Goal: Task Accomplishment & Management: Complete application form

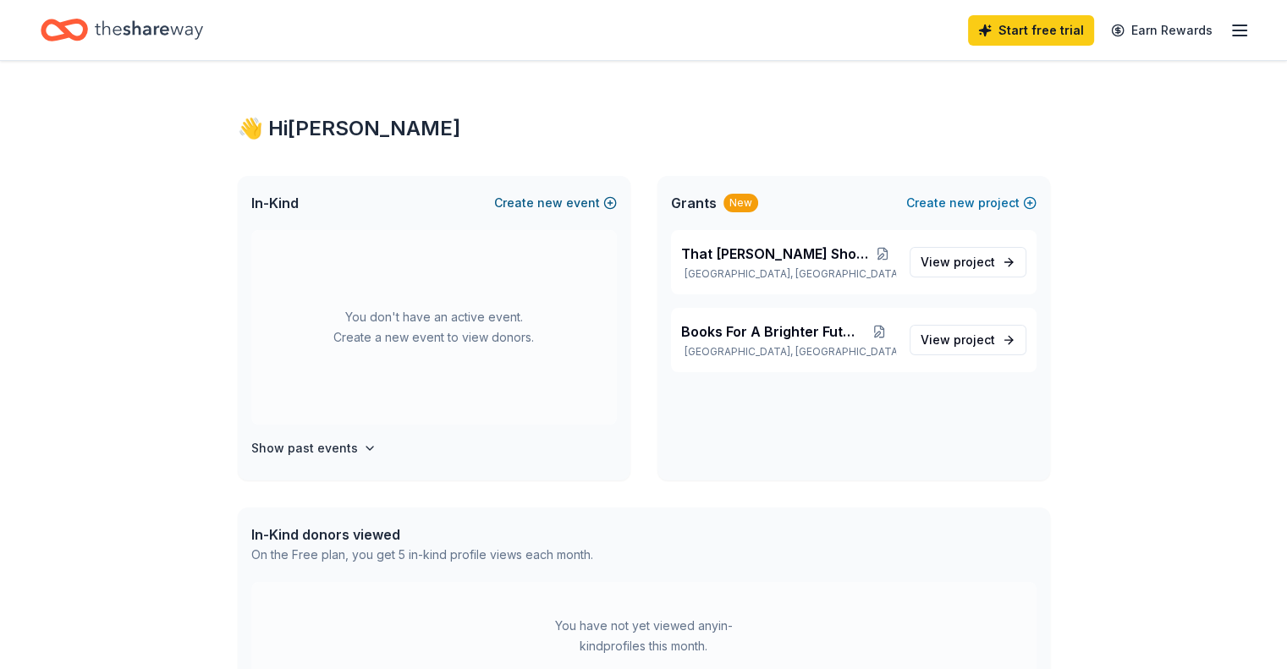
click at [558, 202] on span "new" at bounding box center [549, 203] width 25 height 20
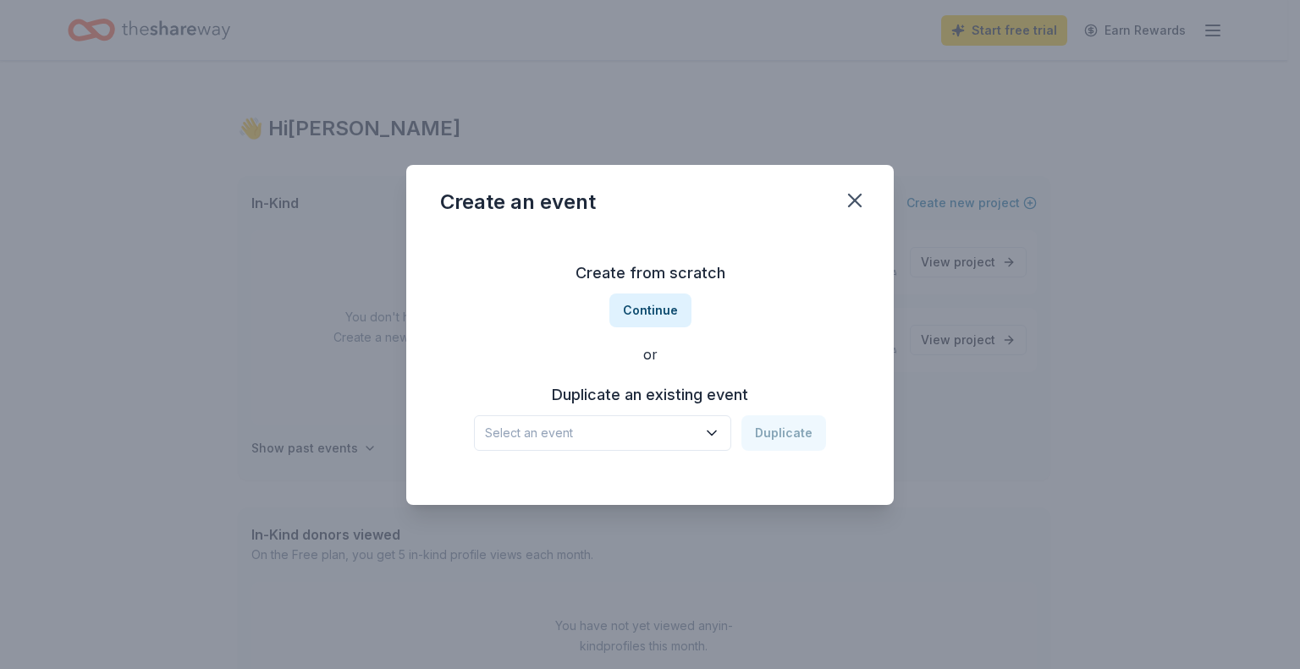
click at [707, 399] on h3 "Duplicate an existing event" at bounding box center [650, 395] width 352 height 27
click at [714, 432] on icon "button" at bounding box center [711, 433] width 17 height 17
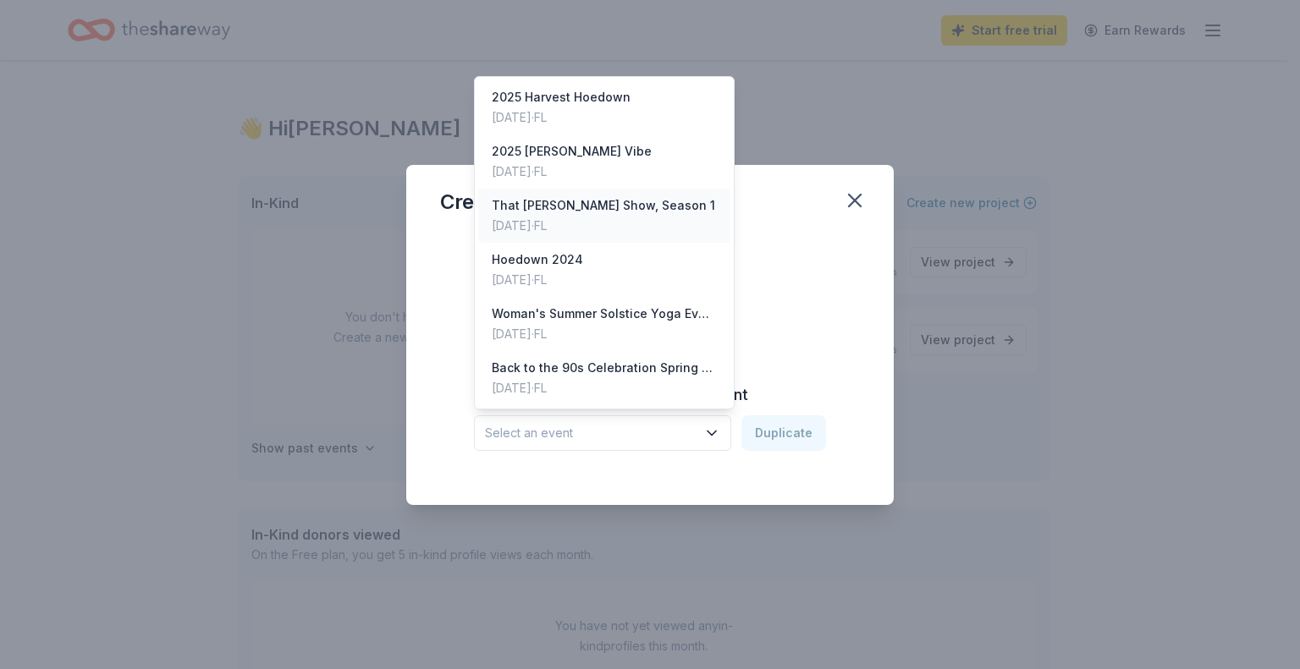
click at [628, 203] on div "That [PERSON_NAME] Show, Season 1" at bounding box center [603, 205] width 223 height 20
click at [657, 439] on div "That [PERSON_NAME] Show, Season 1" at bounding box center [591, 433] width 212 height 20
click at [779, 437] on div "That Milagro Show, Season 1 Duplicate" at bounding box center [650, 434] width 352 height 36
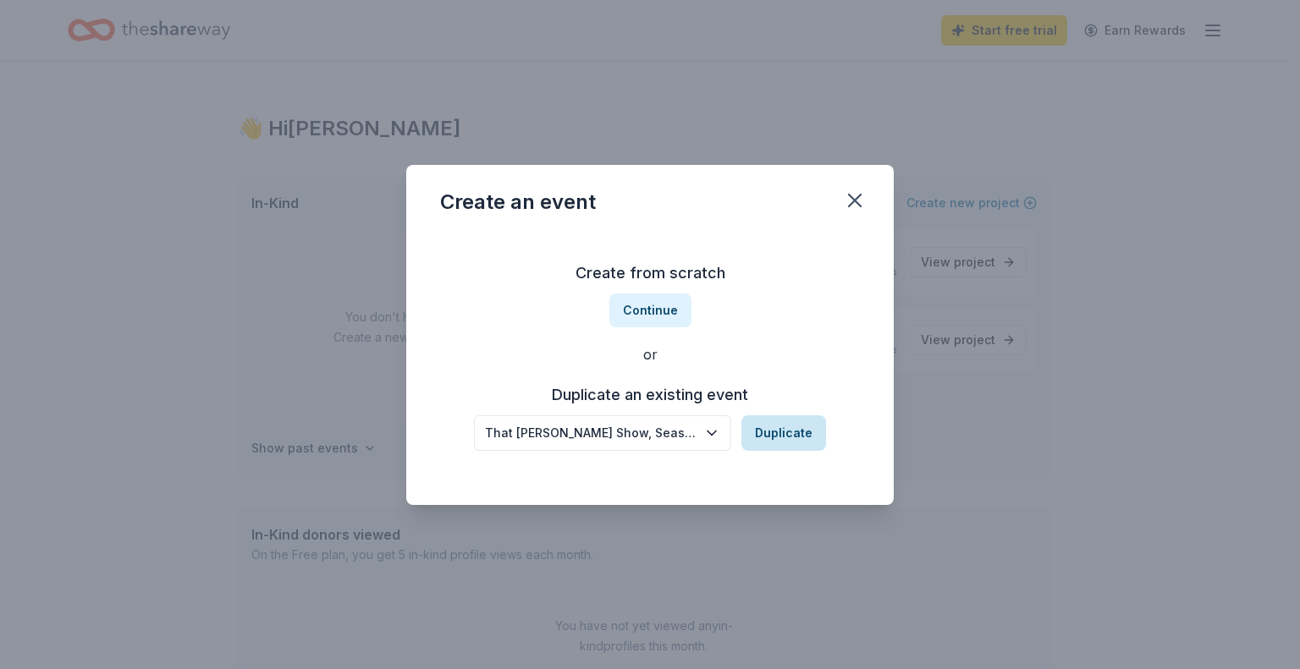
click at [779, 429] on button "Duplicate" at bounding box center [783, 434] width 85 height 36
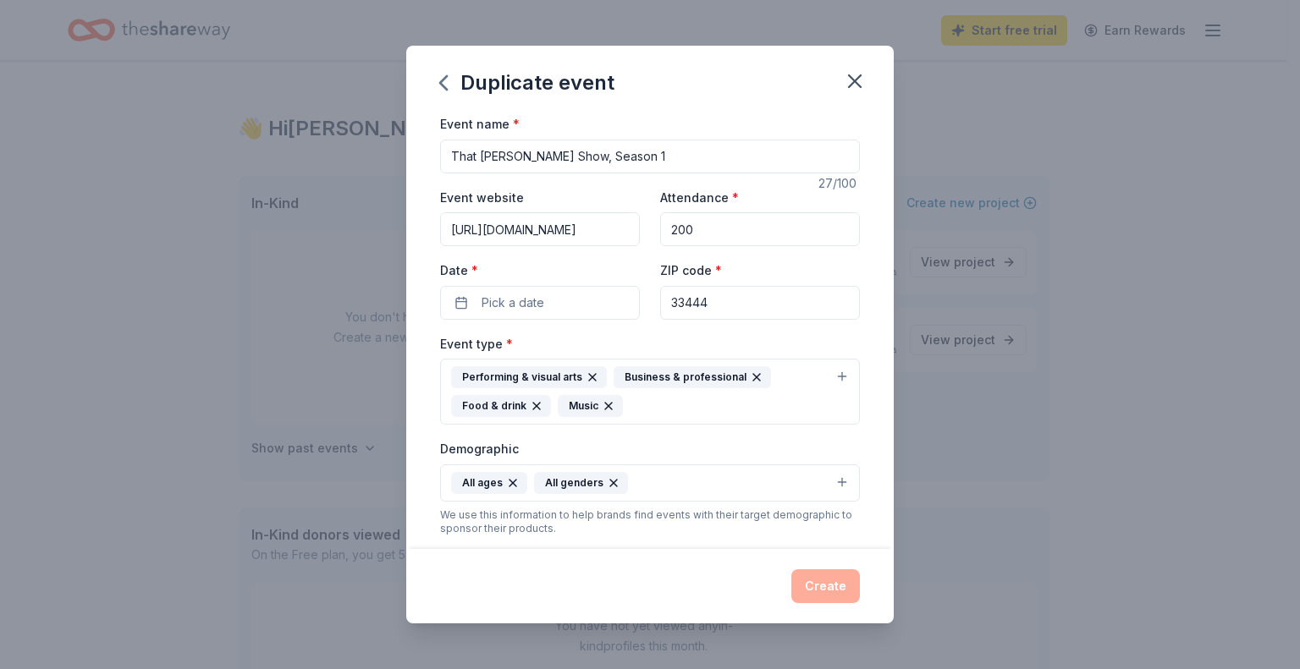
click at [641, 166] on input "That [PERSON_NAME] Show, Season 1" at bounding box center [650, 157] width 420 height 34
type input "That Milagro Show, Season 2"
click at [548, 311] on button "Pick a date" at bounding box center [540, 303] width 200 height 34
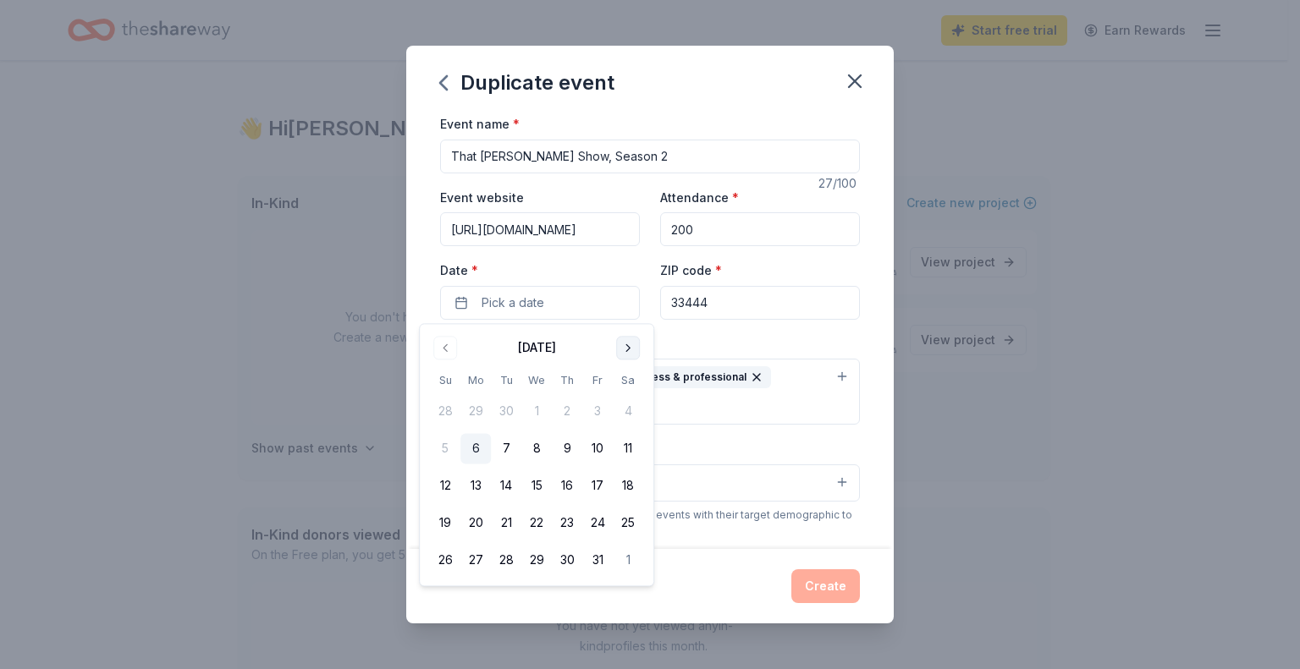
click at [629, 353] on button "Go to next month" at bounding box center [628, 348] width 24 height 24
click at [567, 410] on button "5" at bounding box center [567, 412] width 30 height 30
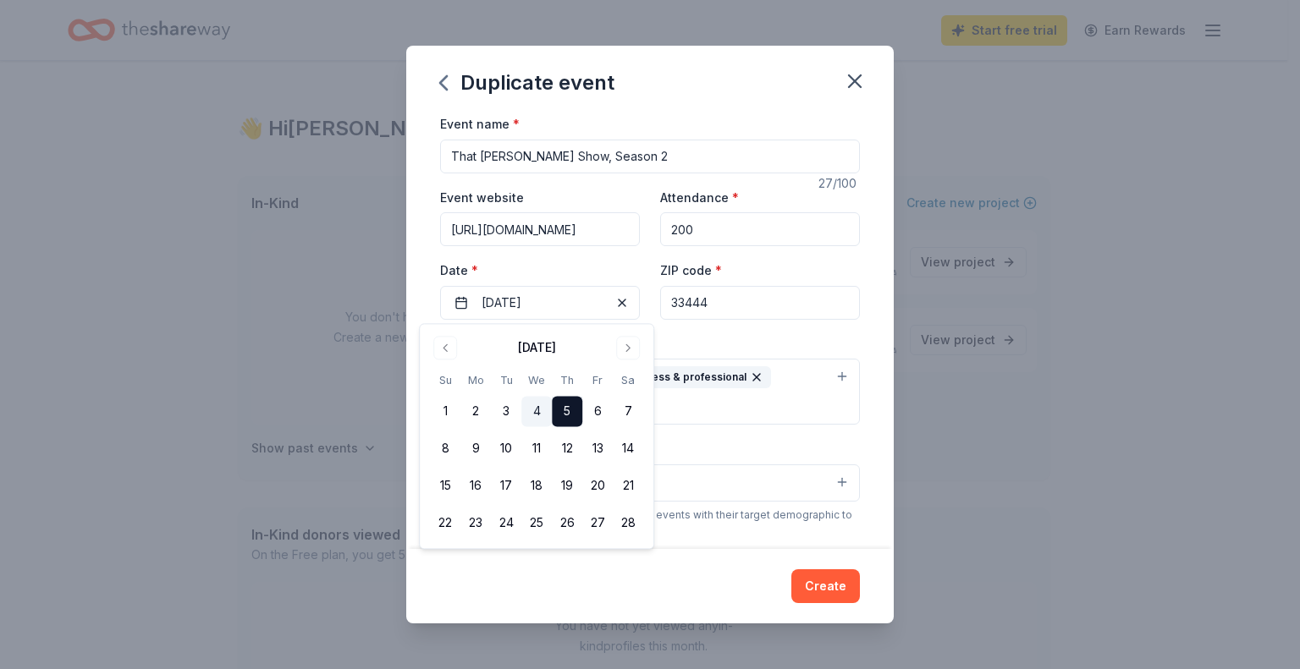
click at [535, 414] on button "4" at bounding box center [536, 412] width 30 height 30
click at [825, 594] on button "Create" at bounding box center [825, 587] width 69 height 34
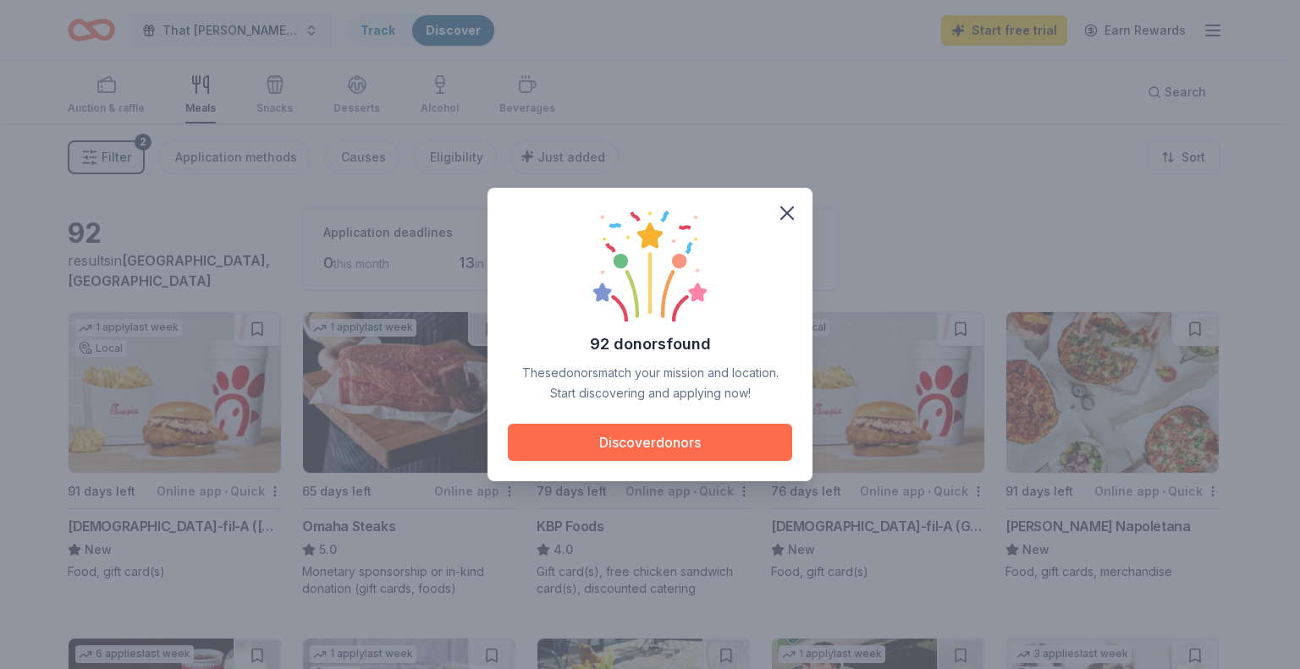
click at [686, 446] on button "Discover donors" at bounding box center [650, 442] width 284 height 37
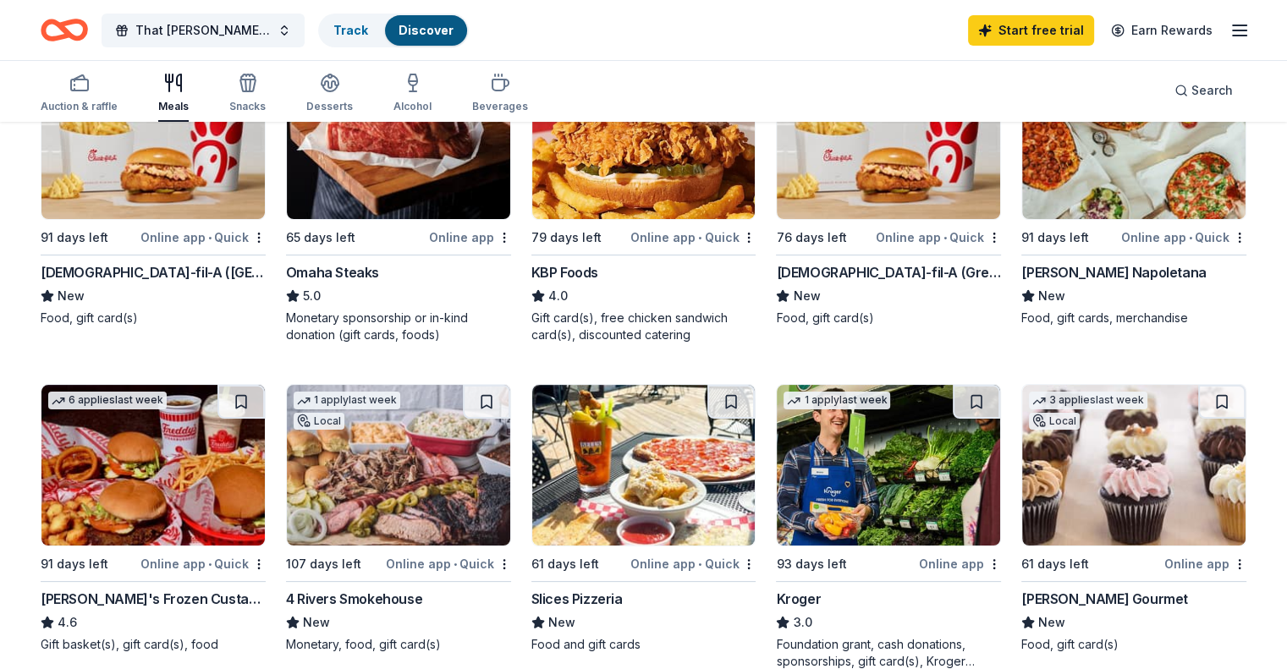
scroll to position [169, 0]
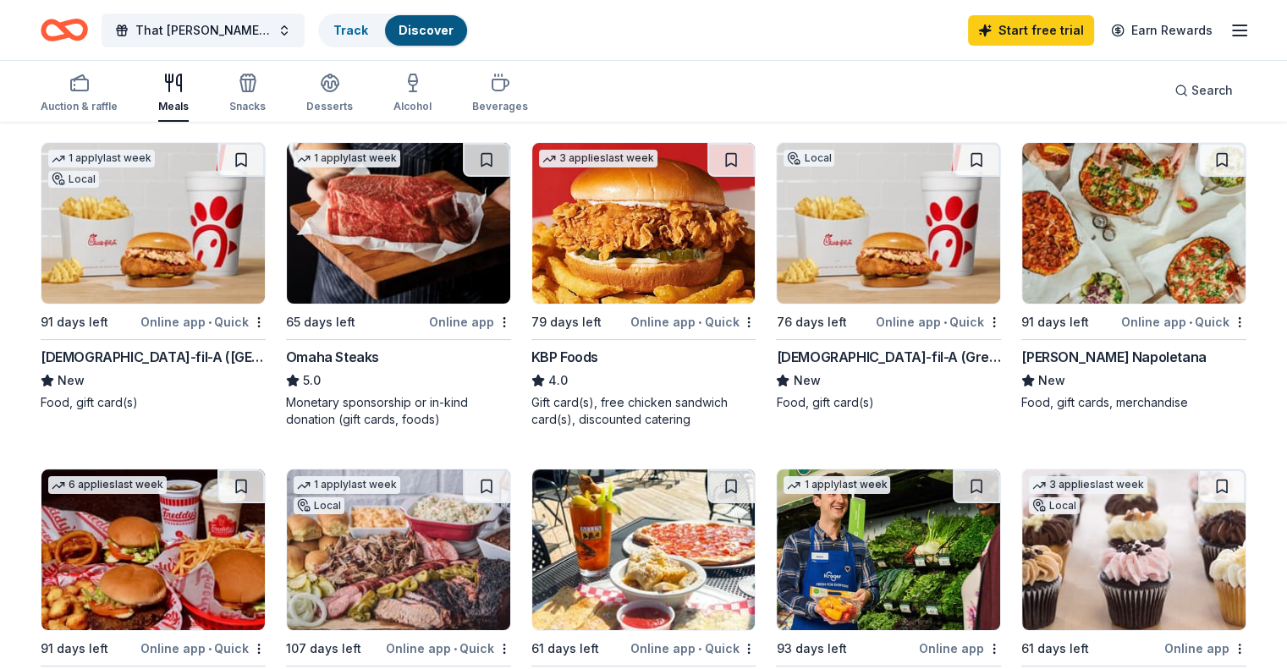
click at [862, 286] on img at bounding box center [888, 223] width 223 height 161
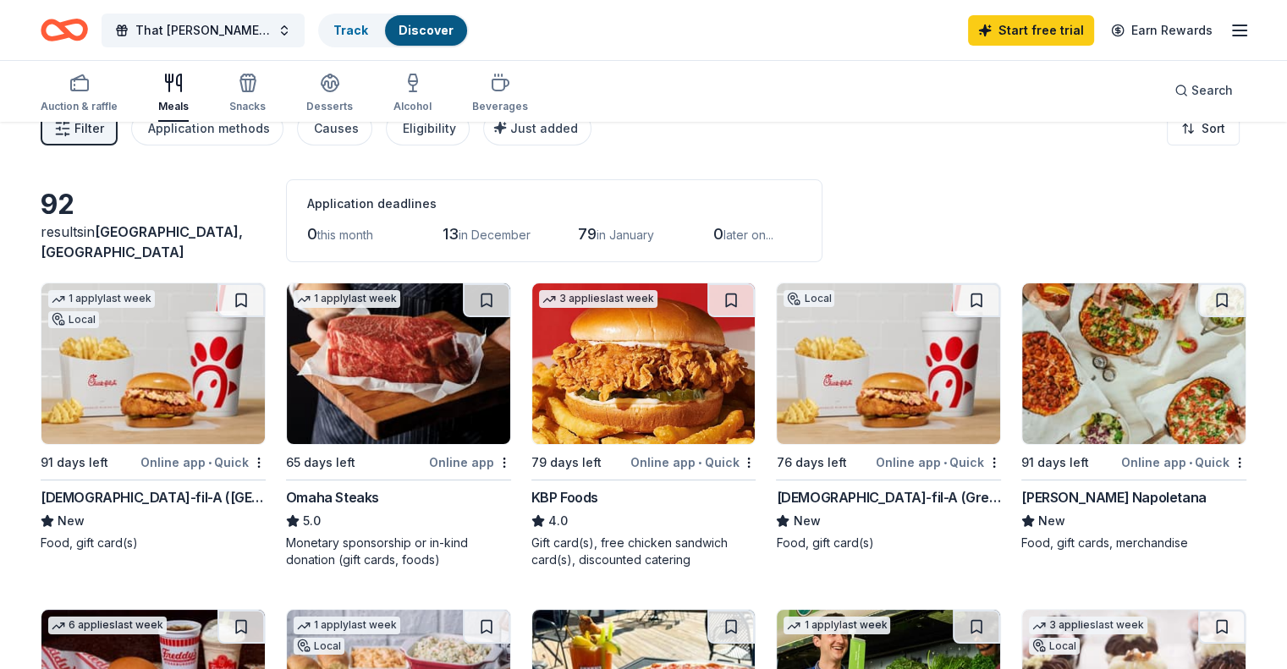
scroll to position [0, 0]
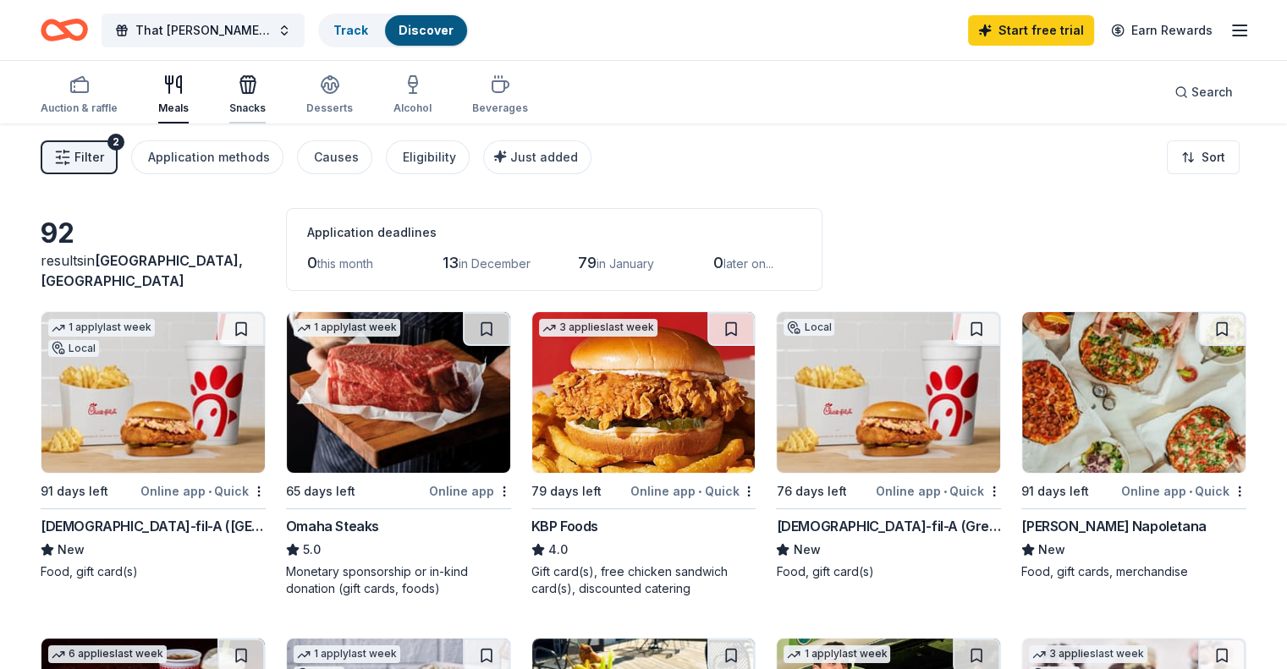
click at [266, 100] on div "Snacks" at bounding box center [247, 94] width 36 height 41
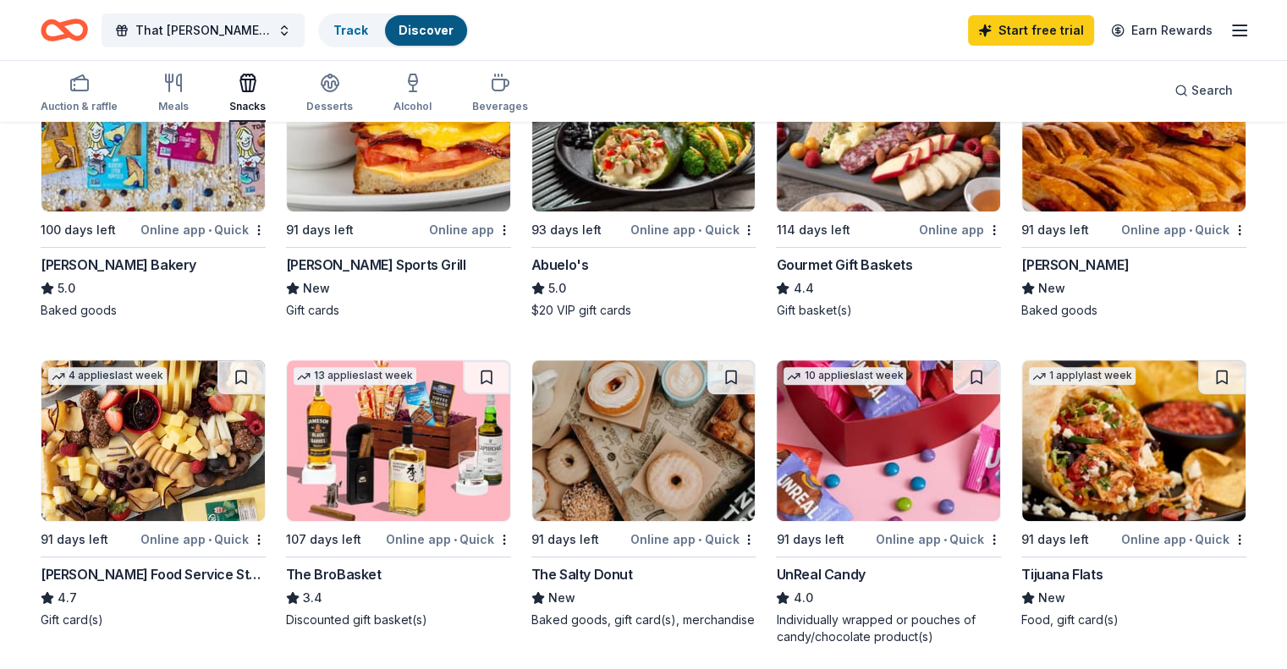
scroll to position [592, 0]
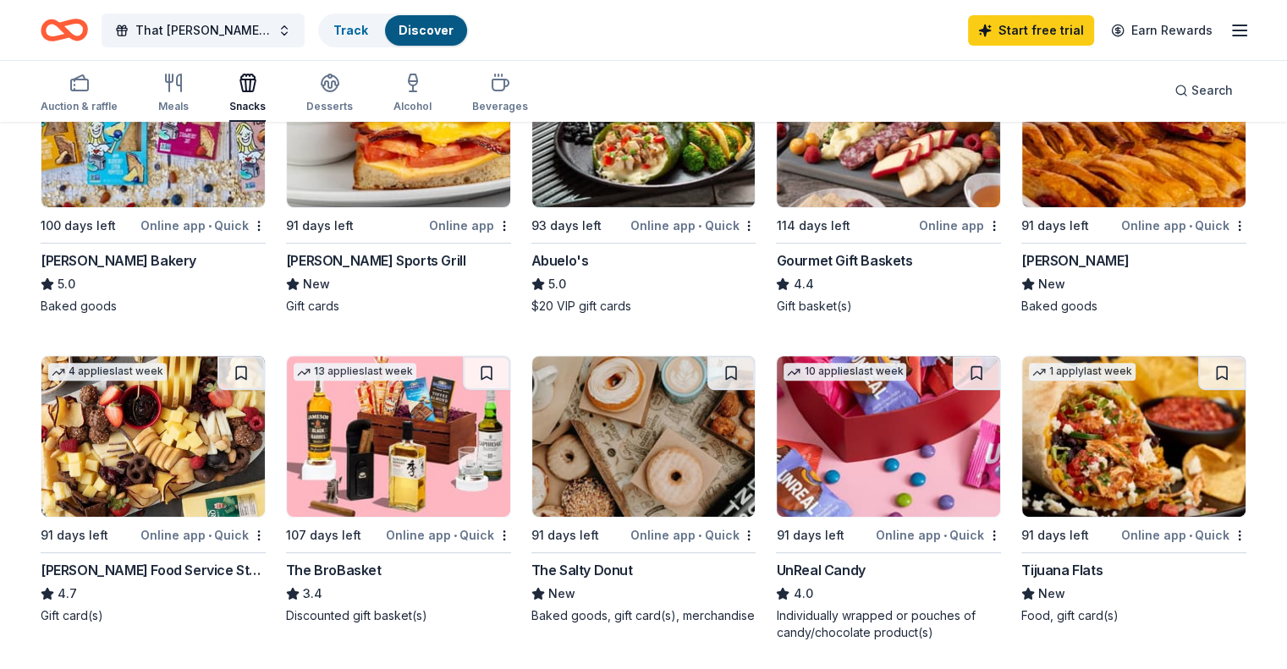
click at [887, 416] on img at bounding box center [888, 436] width 223 height 161
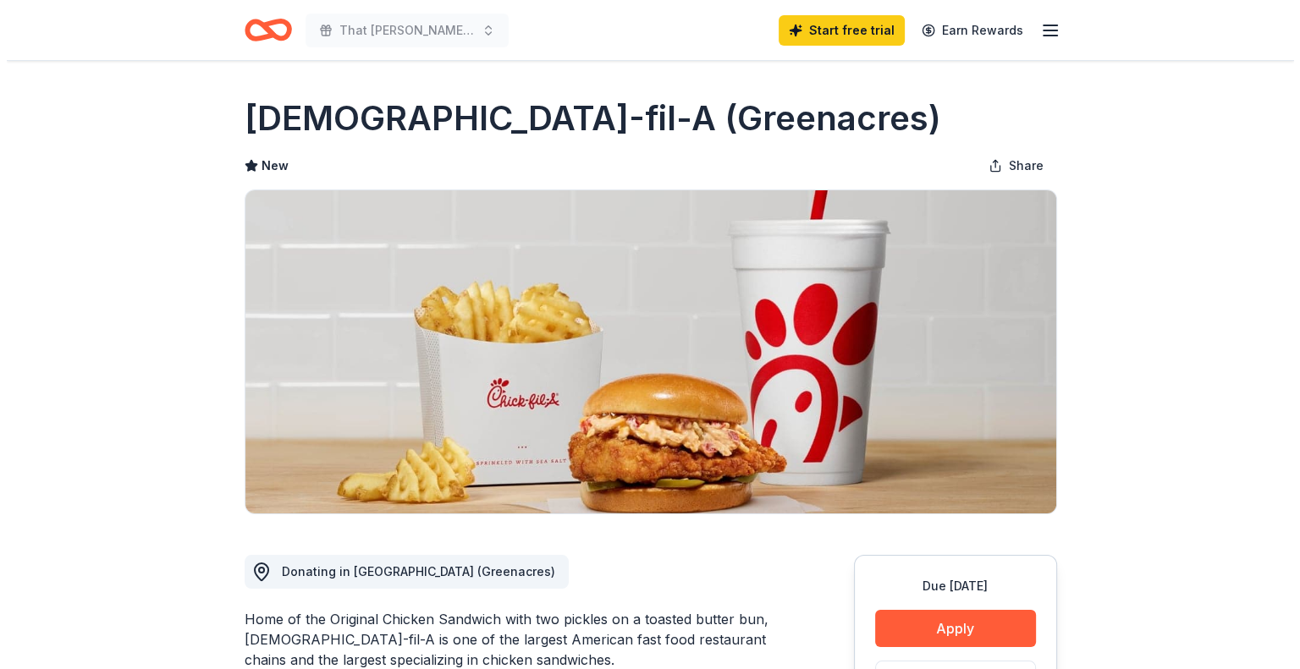
scroll to position [254, 0]
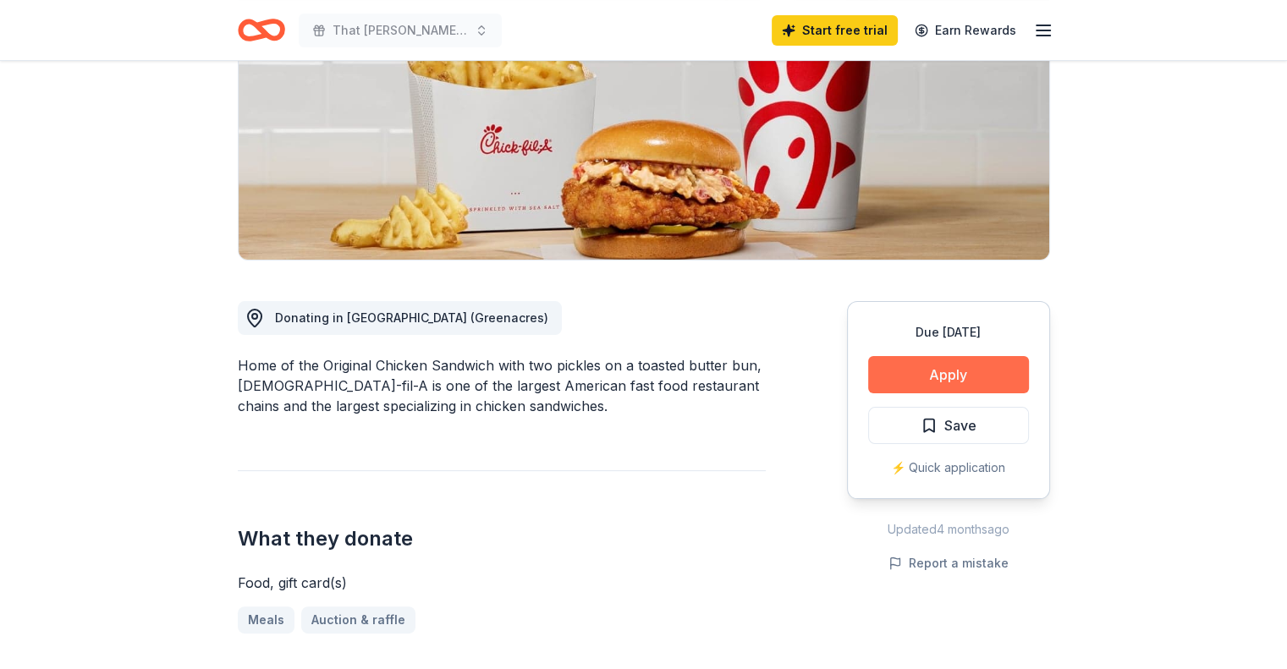
click at [955, 372] on button "Apply" at bounding box center [948, 374] width 161 height 37
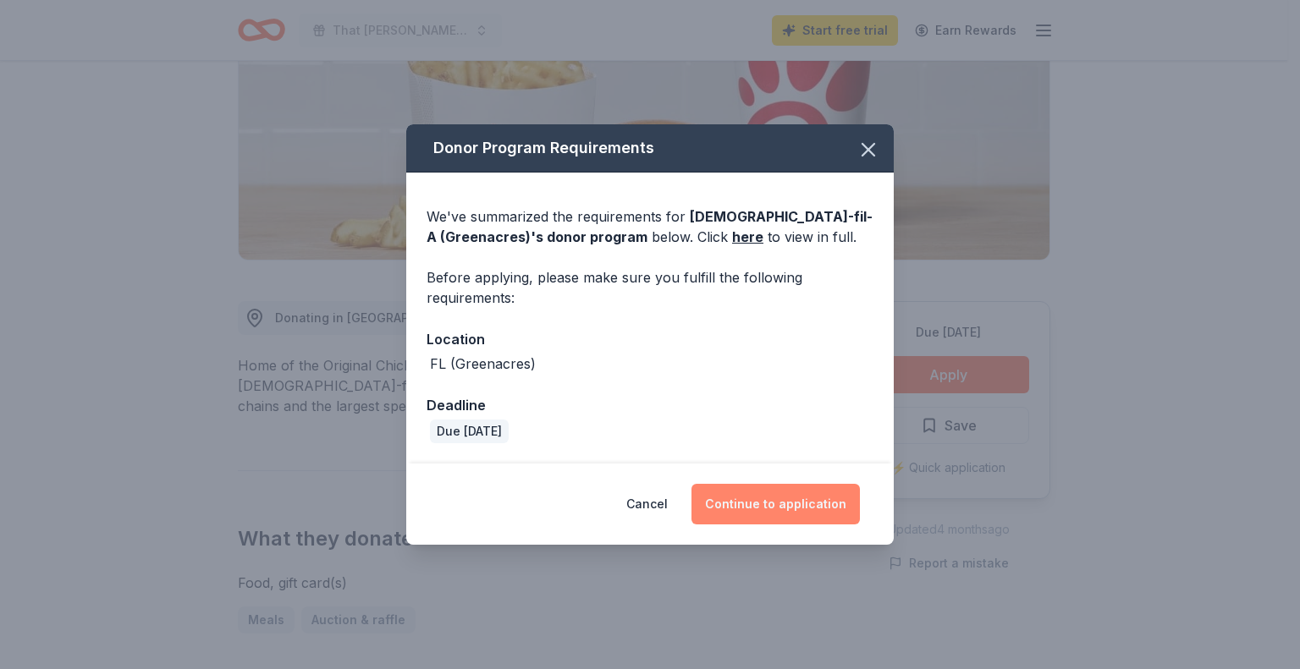
click at [790, 502] on button "Continue to application" at bounding box center [775, 504] width 168 height 41
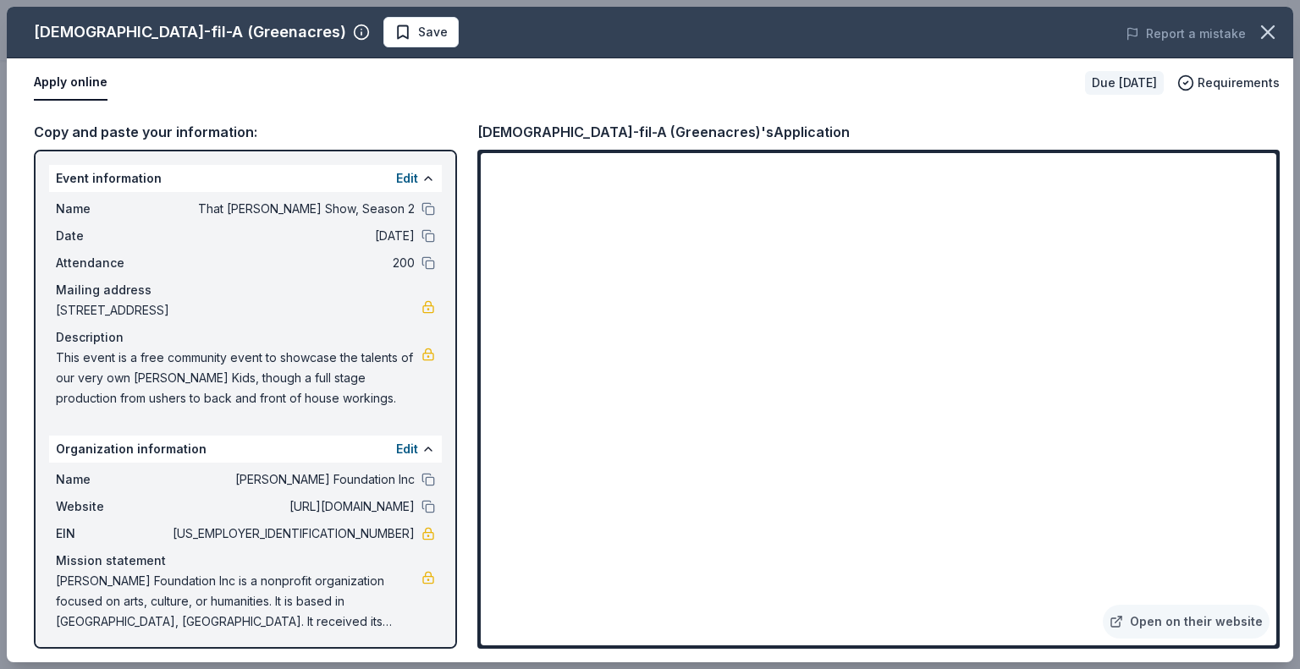
click at [56, 354] on span "This event is a free community event to showcase the talents of our very own [P…" at bounding box center [239, 378] width 366 height 61
click at [56, 350] on span "This event is a free community event to showcase the talents of our very own Mi…" at bounding box center [239, 378] width 366 height 61
click at [210, 389] on span "This event is a free community event to showcase the talents of our very own Mi…" at bounding box center [239, 378] width 366 height 61
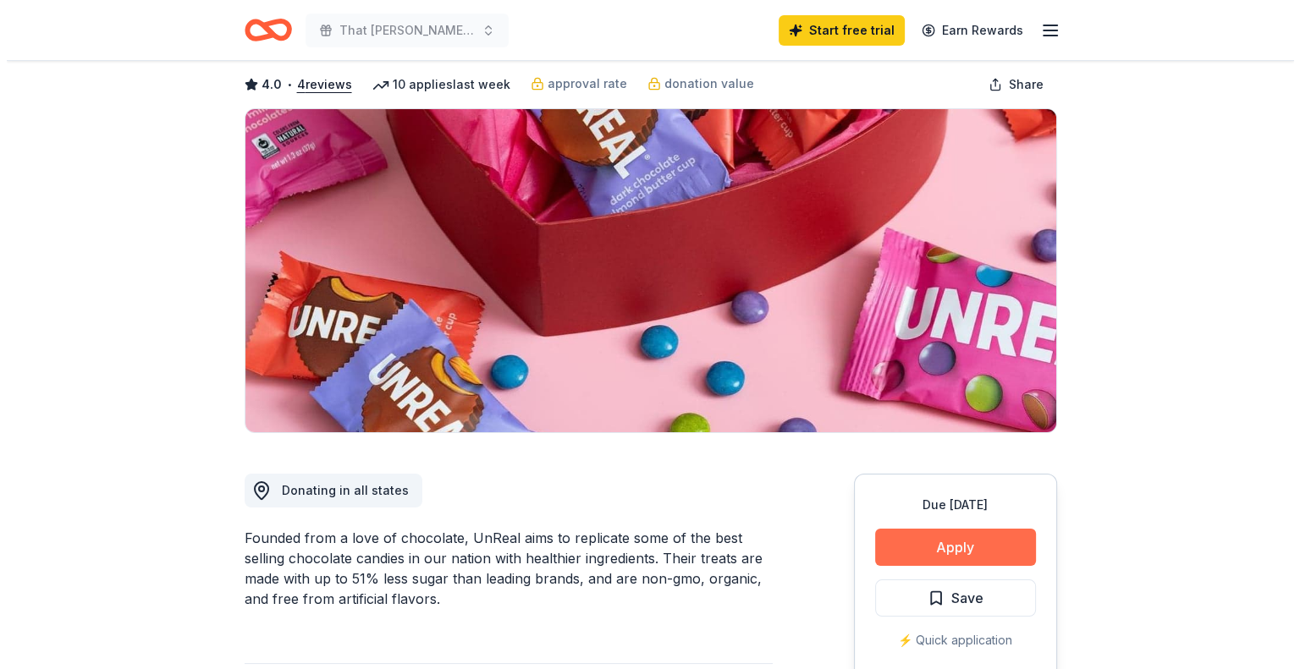
scroll to position [338, 0]
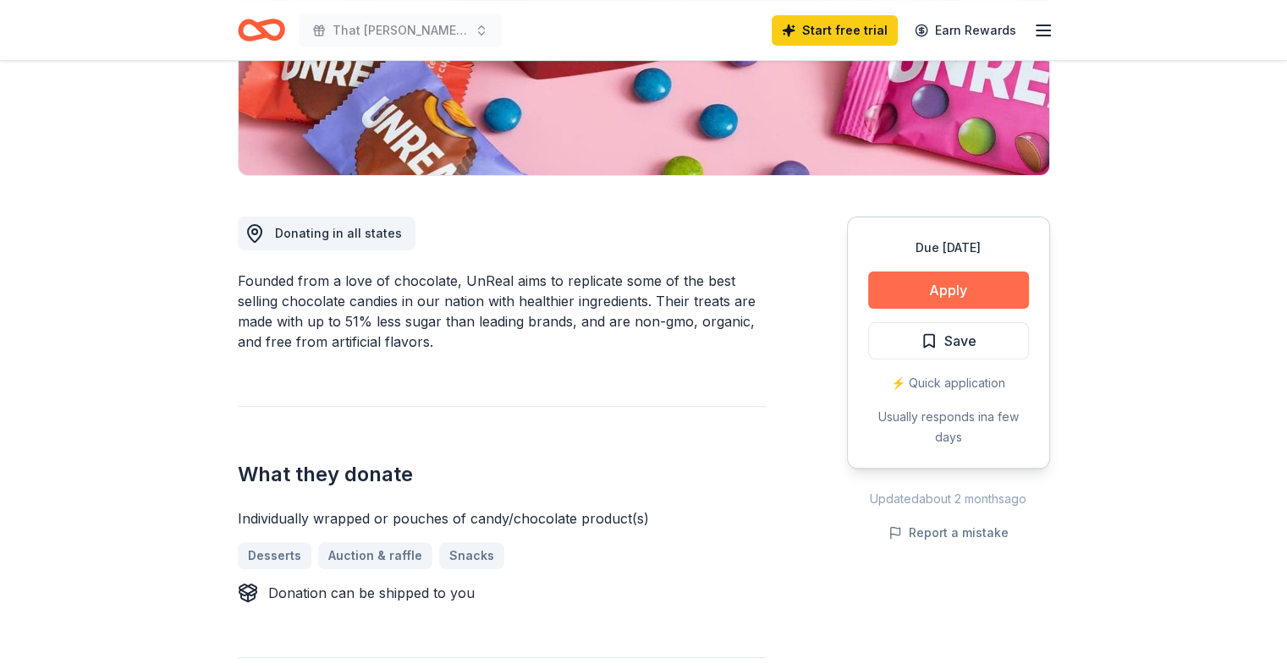
click at [890, 300] on button "Apply" at bounding box center [948, 290] width 161 height 37
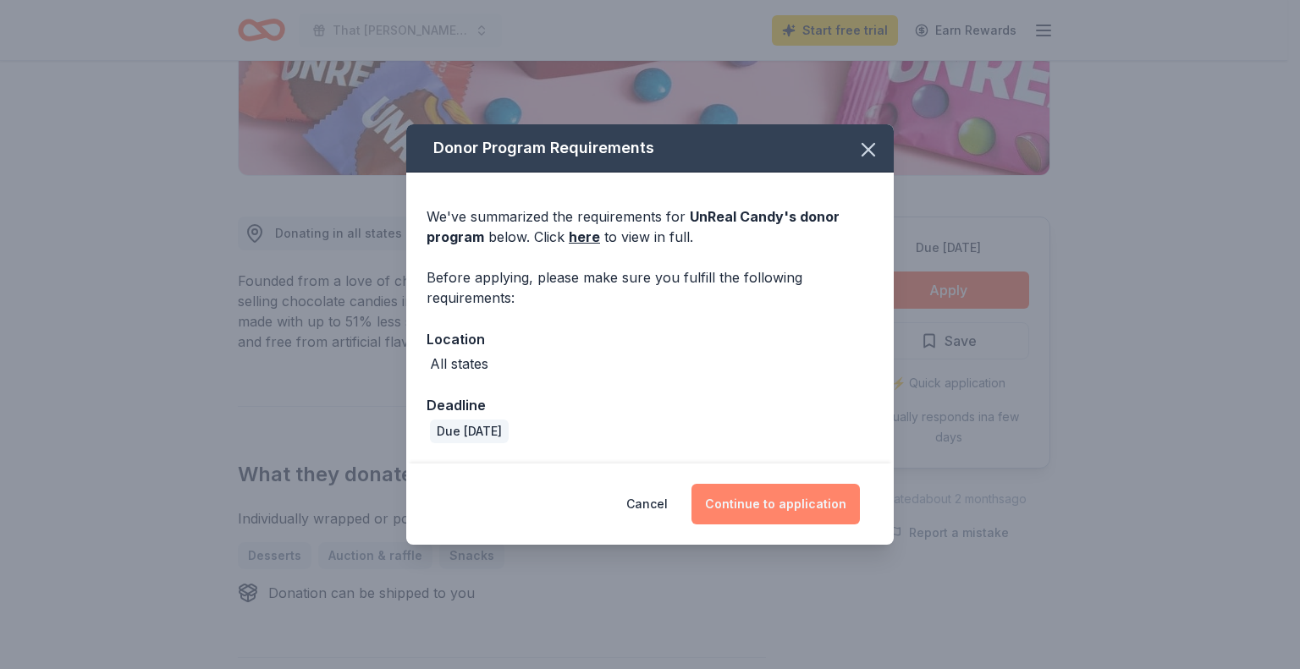
click at [776, 507] on button "Continue to application" at bounding box center [775, 504] width 168 height 41
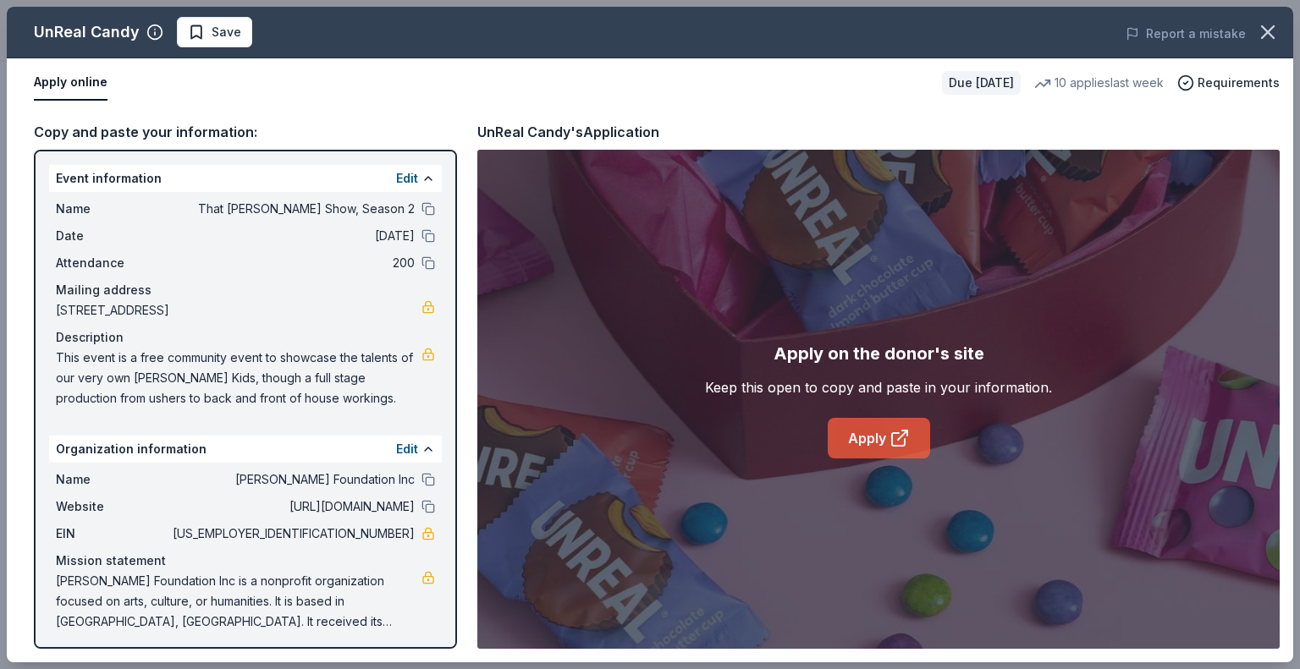
click at [861, 444] on link "Apply" at bounding box center [879, 438] width 102 height 41
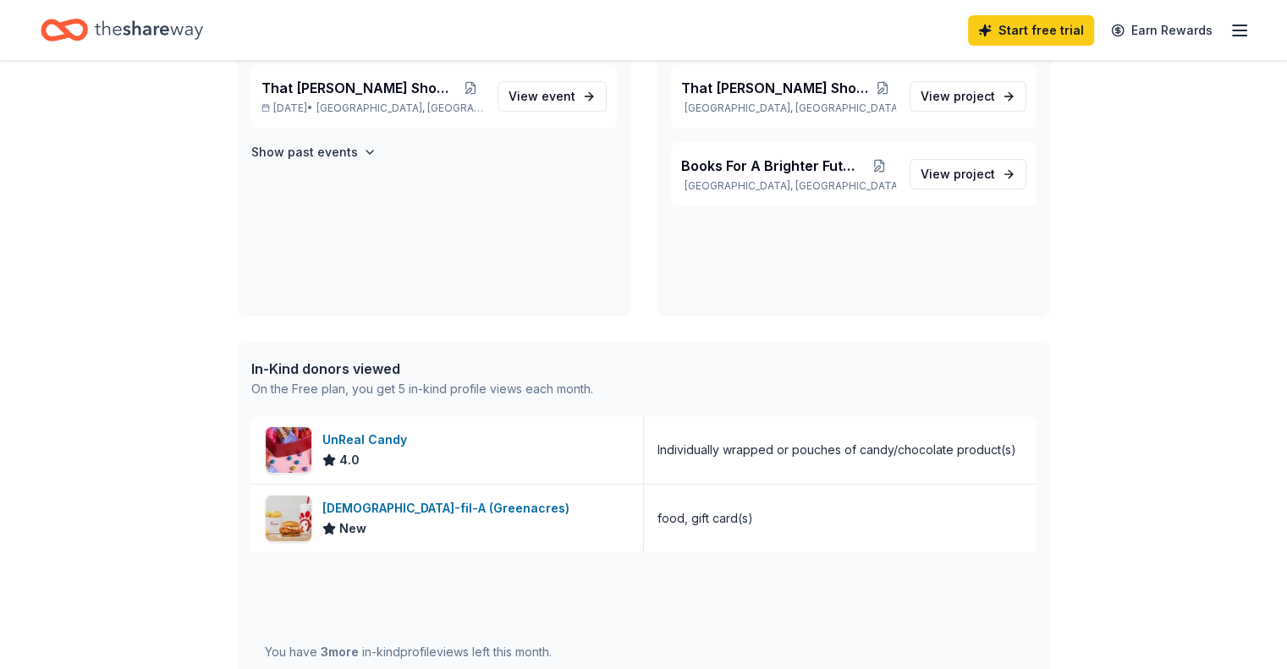
scroll to position [85, 0]
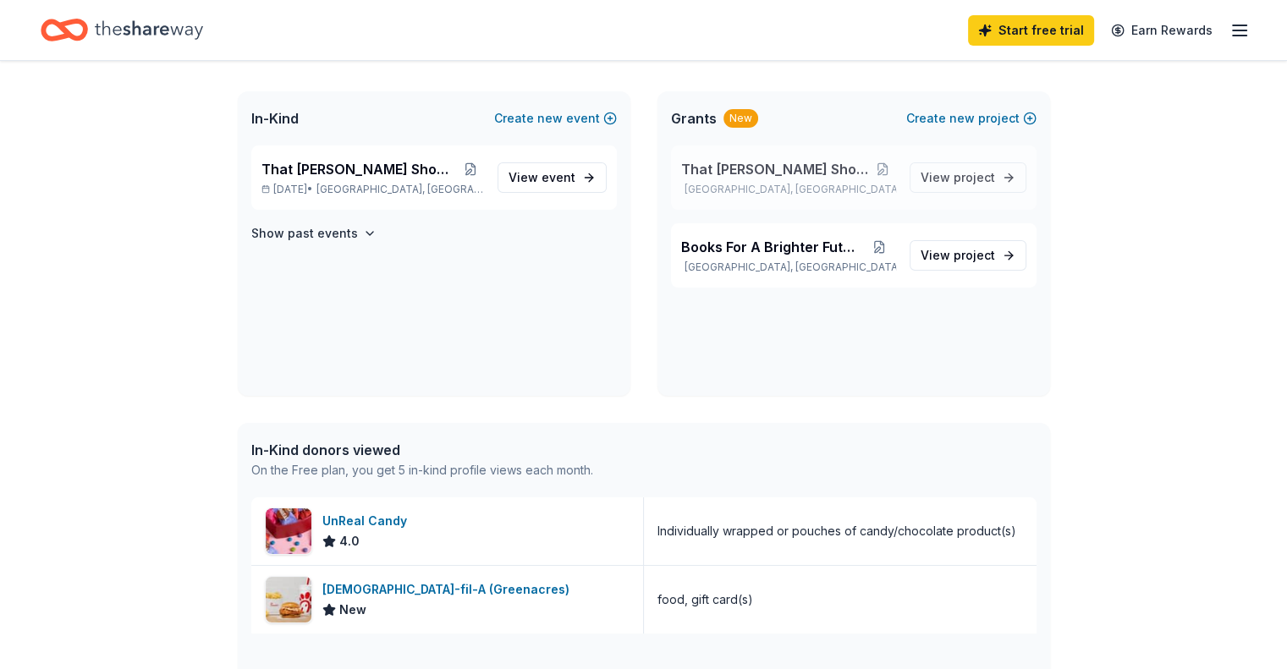
click at [773, 169] on span "That Milagro Show, Season 1" at bounding box center [776, 169] width 190 height 20
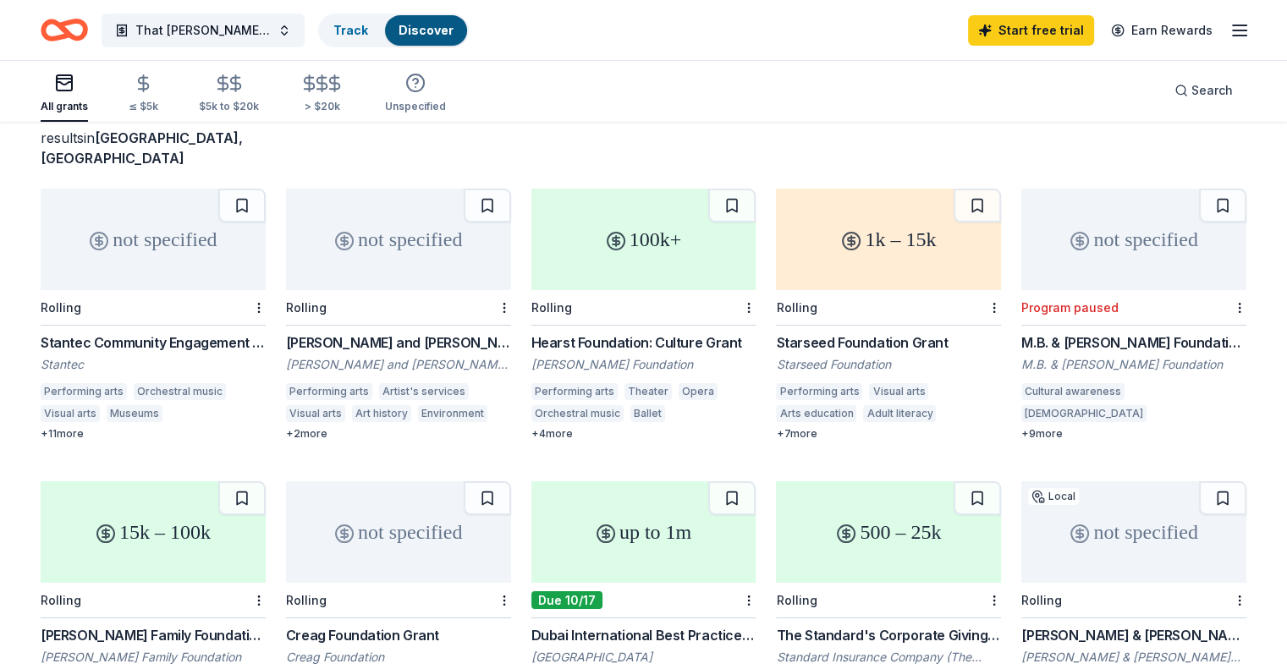
scroll to position [85, 0]
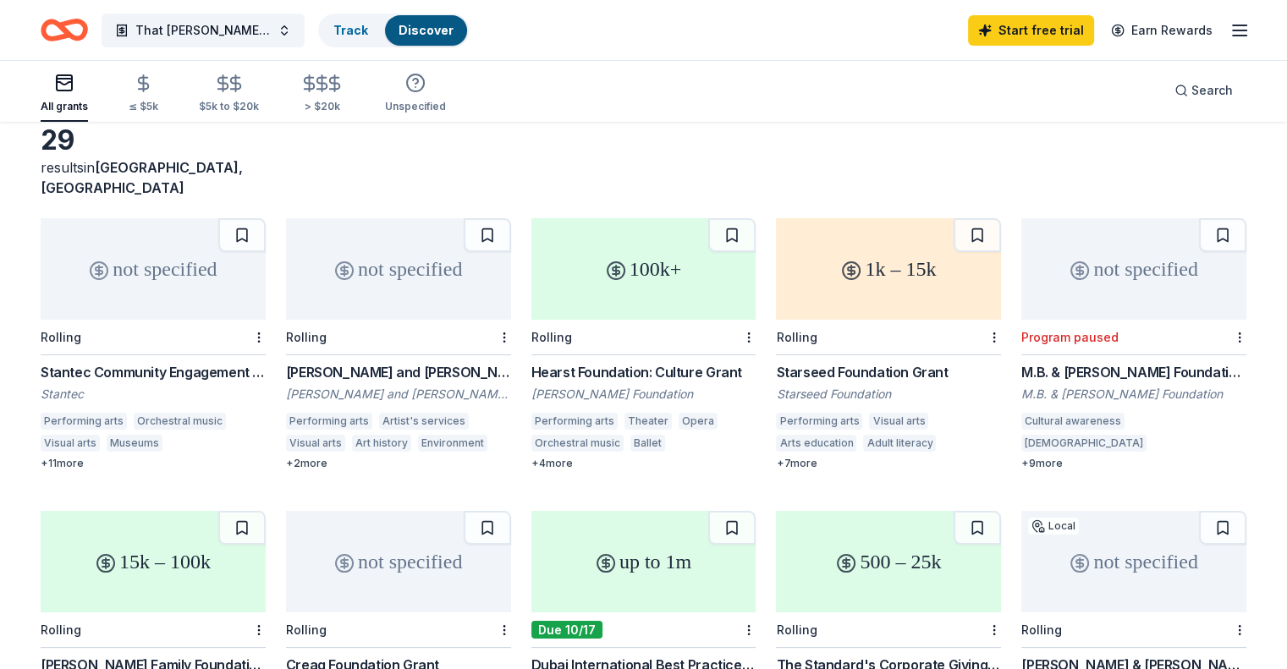
click at [413, 250] on div "not specified" at bounding box center [398, 269] width 225 height 102
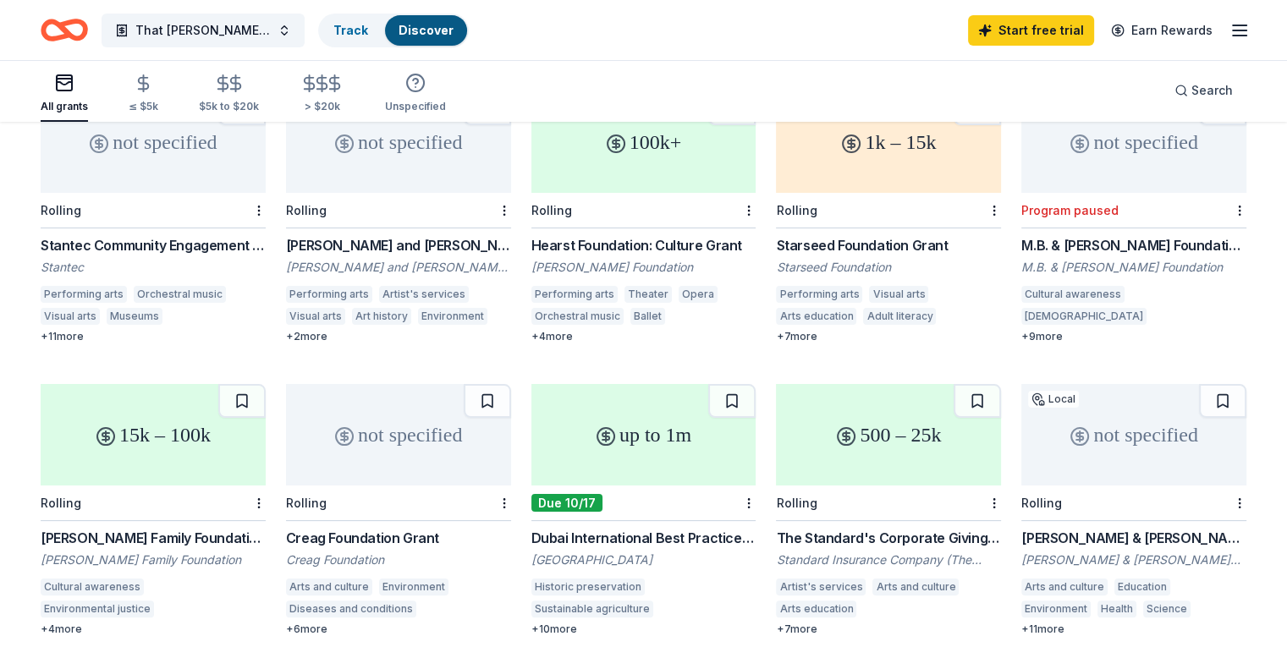
scroll to position [254, 0]
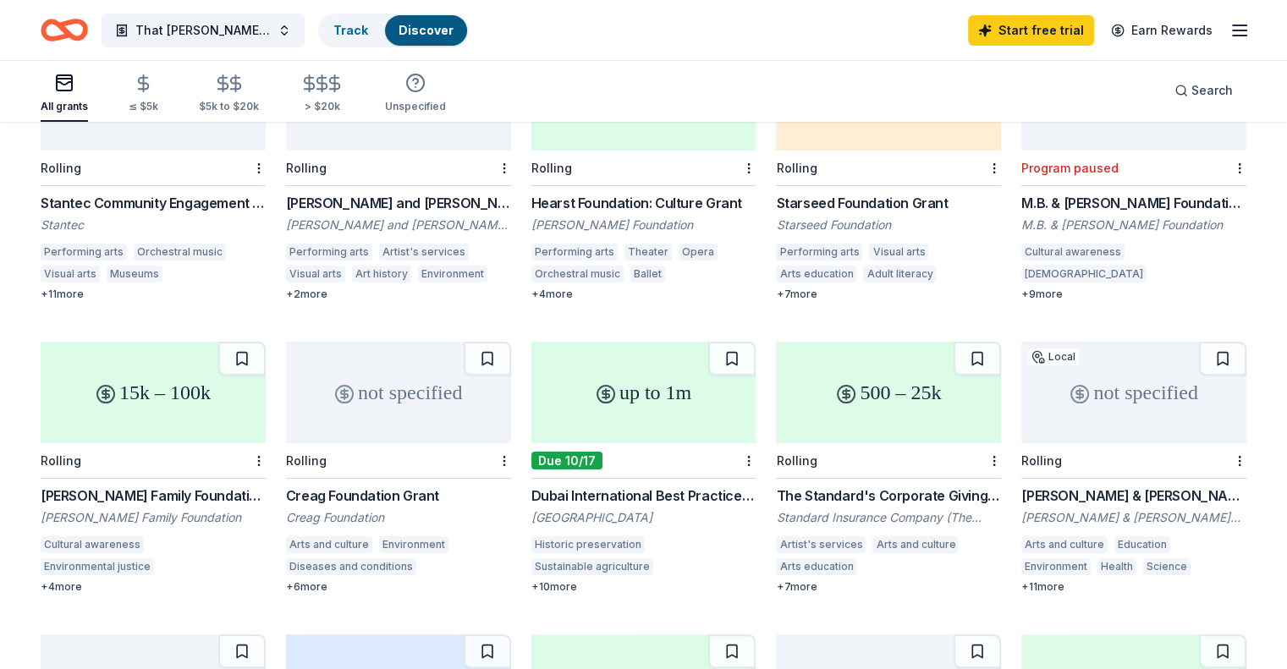
click at [1109, 365] on div "not specified" at bounding box center [1133, 393] width 225 height 102
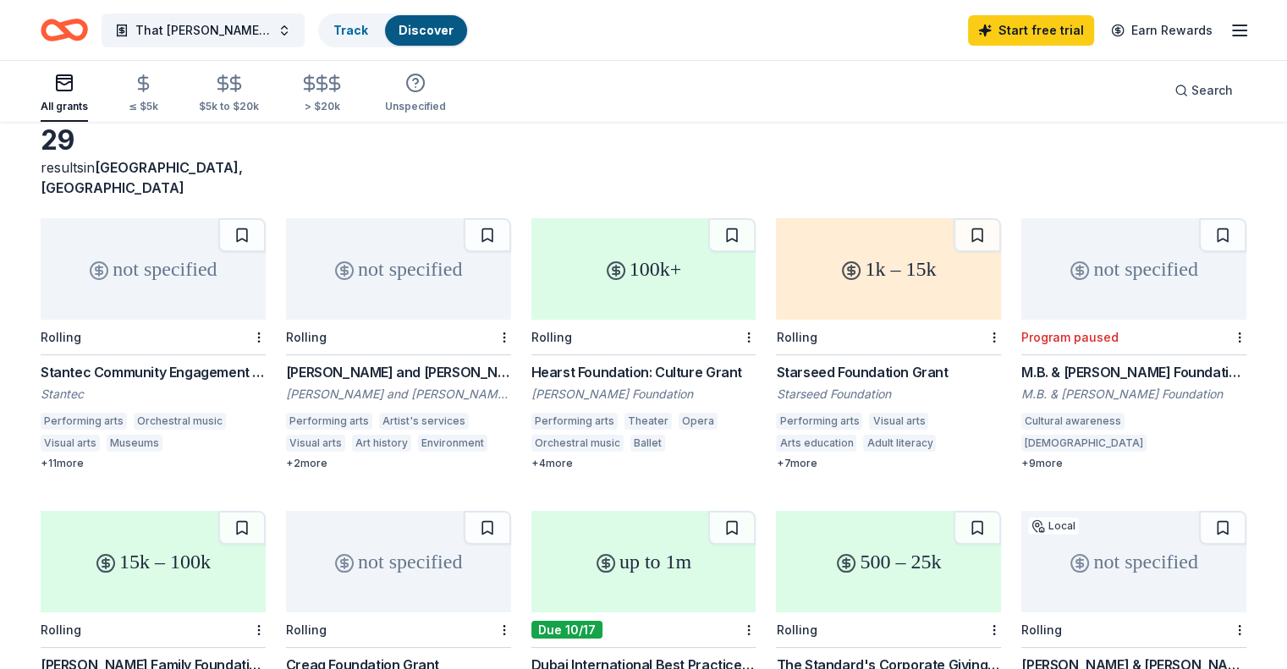
scroll to position [0, 0]
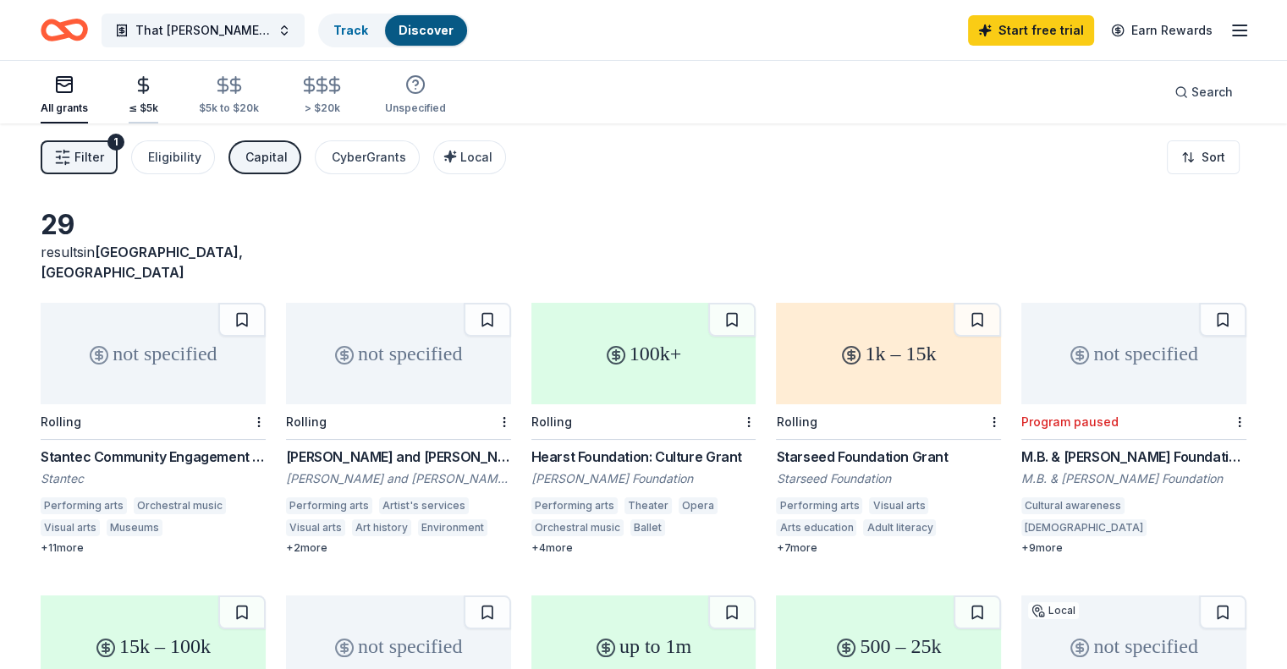
click at [149, 90] on icon "button" at bounding box center [144, 85] width 10 height 11
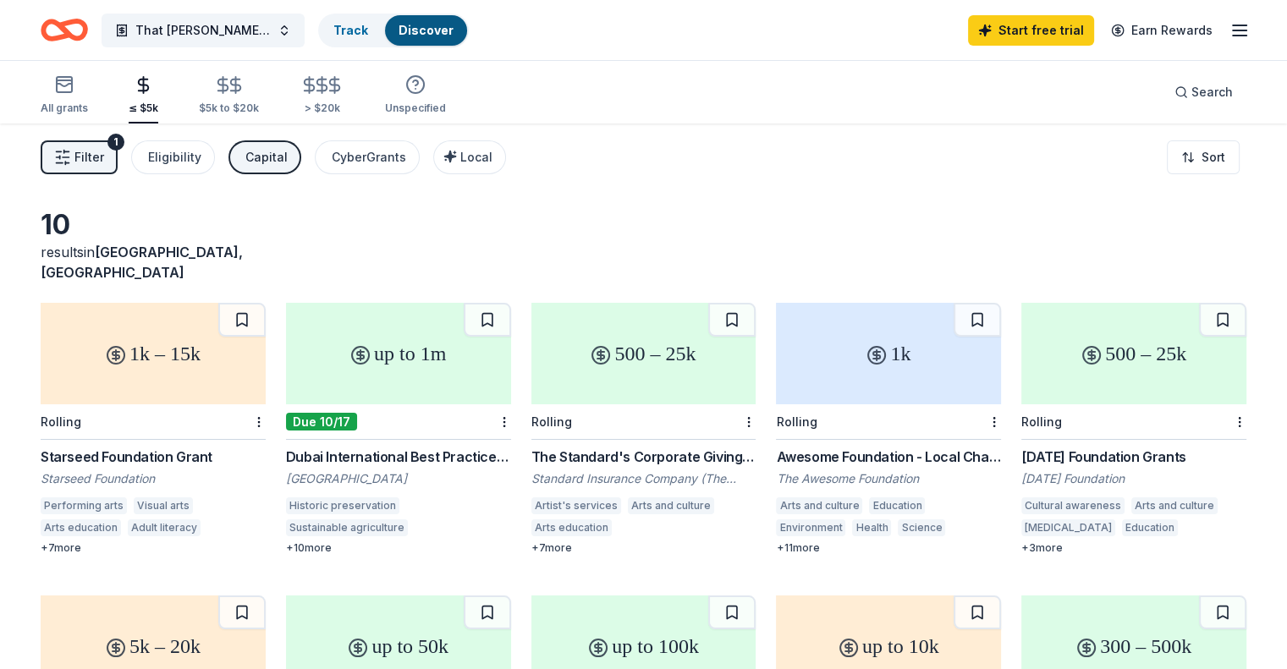
click at [883, 338] on div "1k" at bounding box center [888, 354] width 225 height 102
click at [220, 30] on span "That [PERSON_NAME] Show, Season 1" at bounding box center [202, 30] width 135 height 20
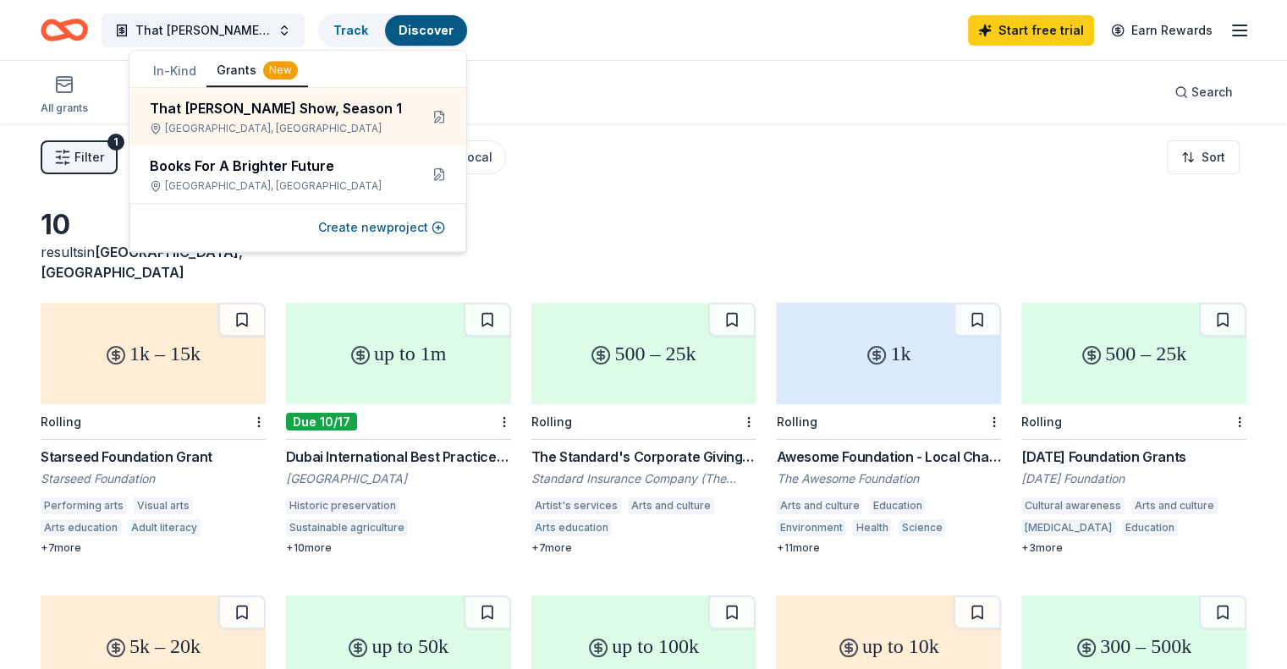
click at [173, 69] on button "In-Kind" at bounding box center [174, 71] width 63 height 30
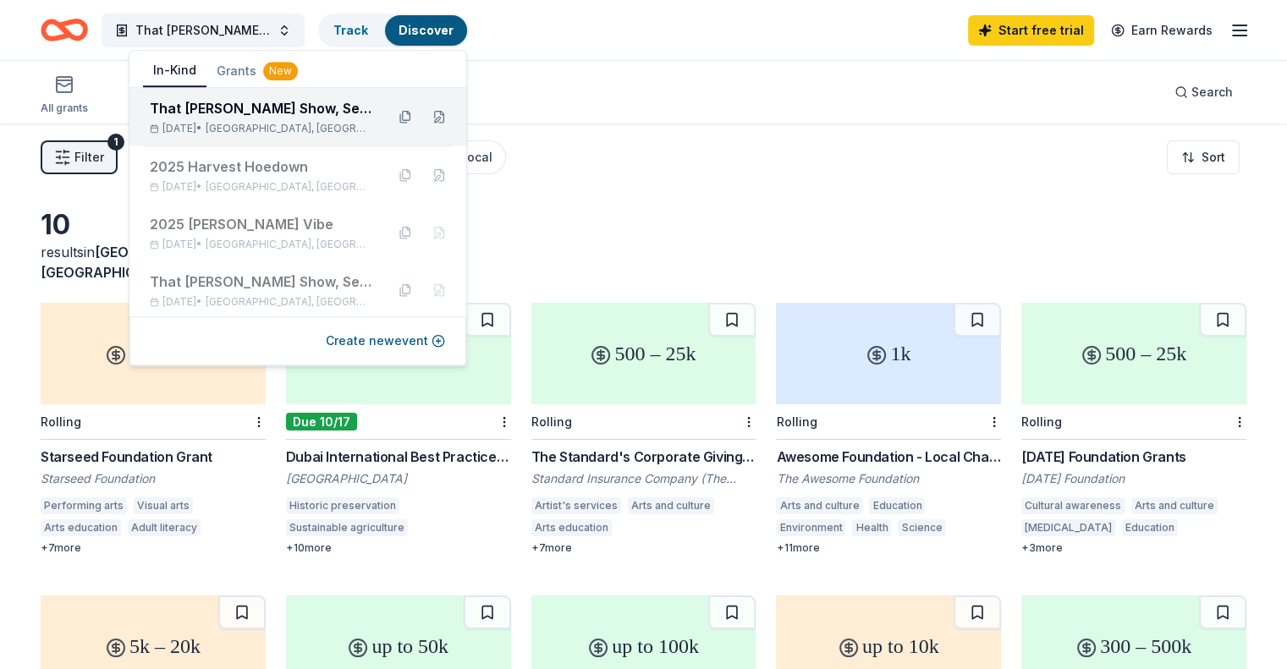
click at [226, 131] on div "Feb 04, 2026 • Delray Beach, FL" at bounding box center [261, 129] width 222 height 14
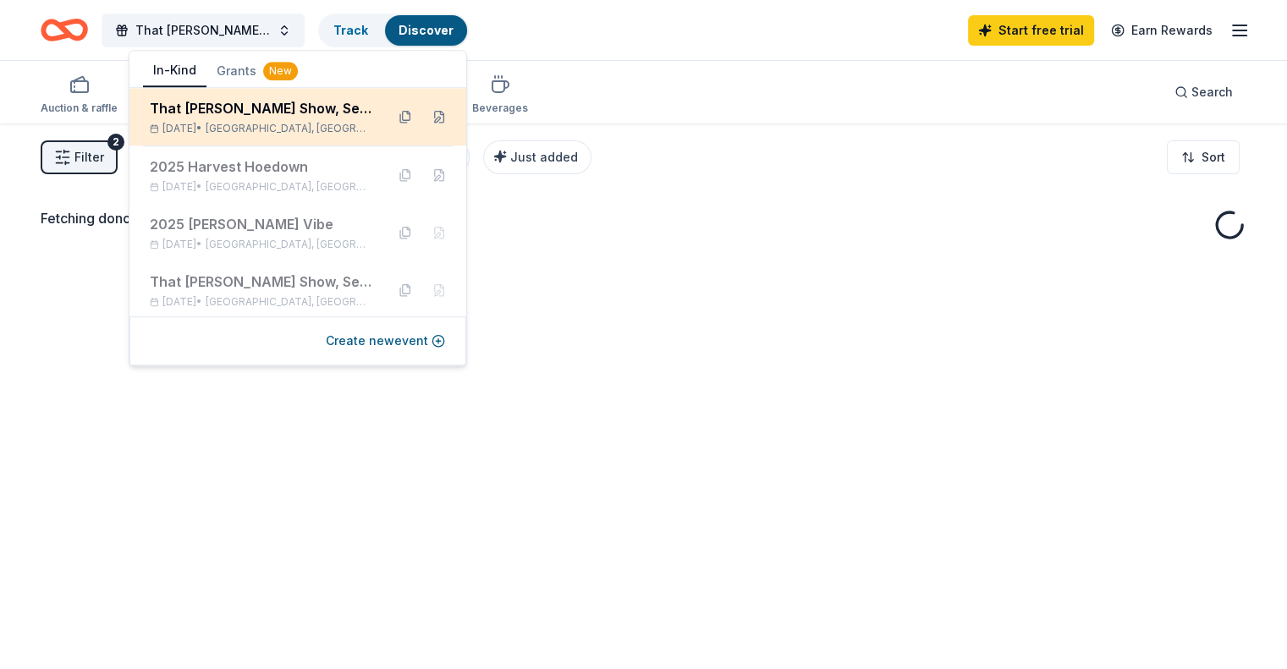
click at [310, 108] on div "That Milagro Show, Season 2" at bounding box center [261, 108] width 222 height 20
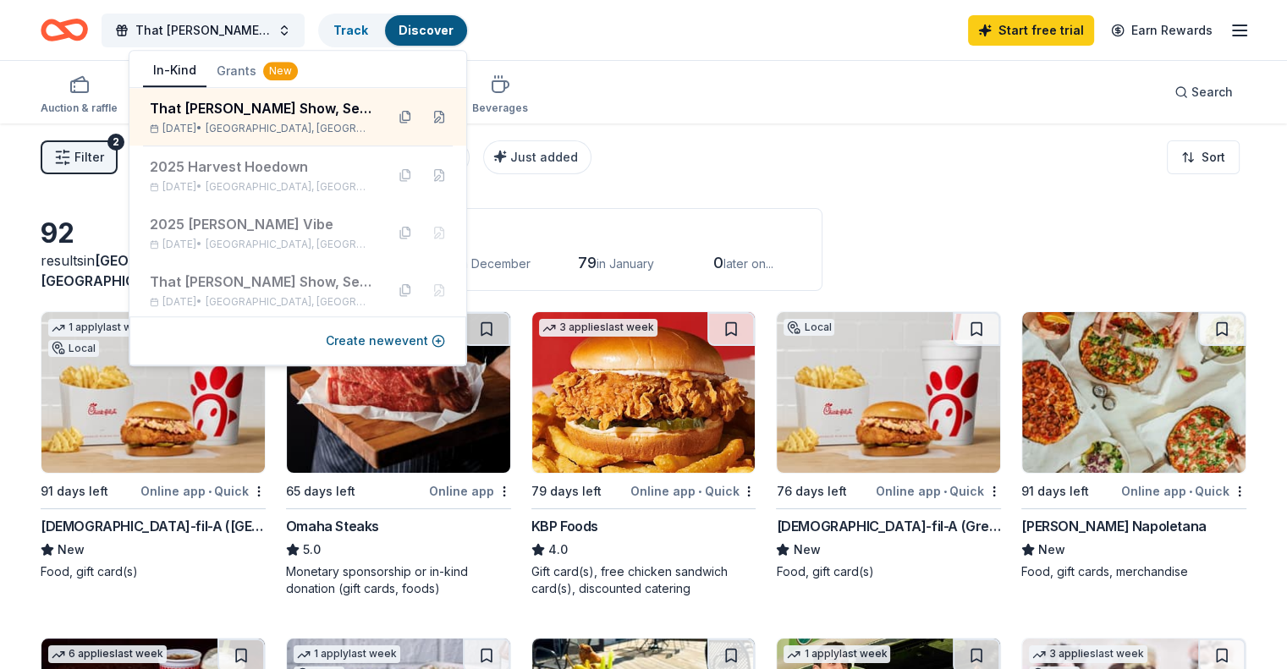
click at [880, 175] on div "Filter 2 Application methods Causes Eligibility Just added Sort" at bounding box center [643, 158] width 1287 height 68
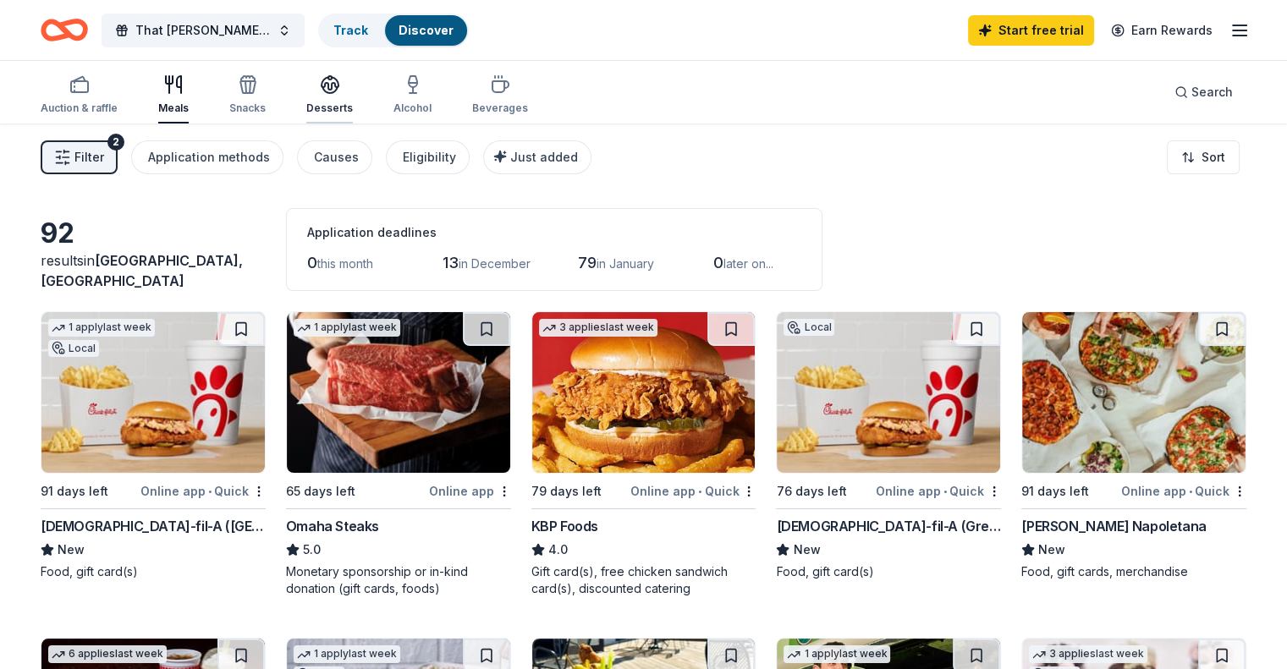
click at [340, 91] on icon "button" at bounding box center [330, 84] width 20 height 20
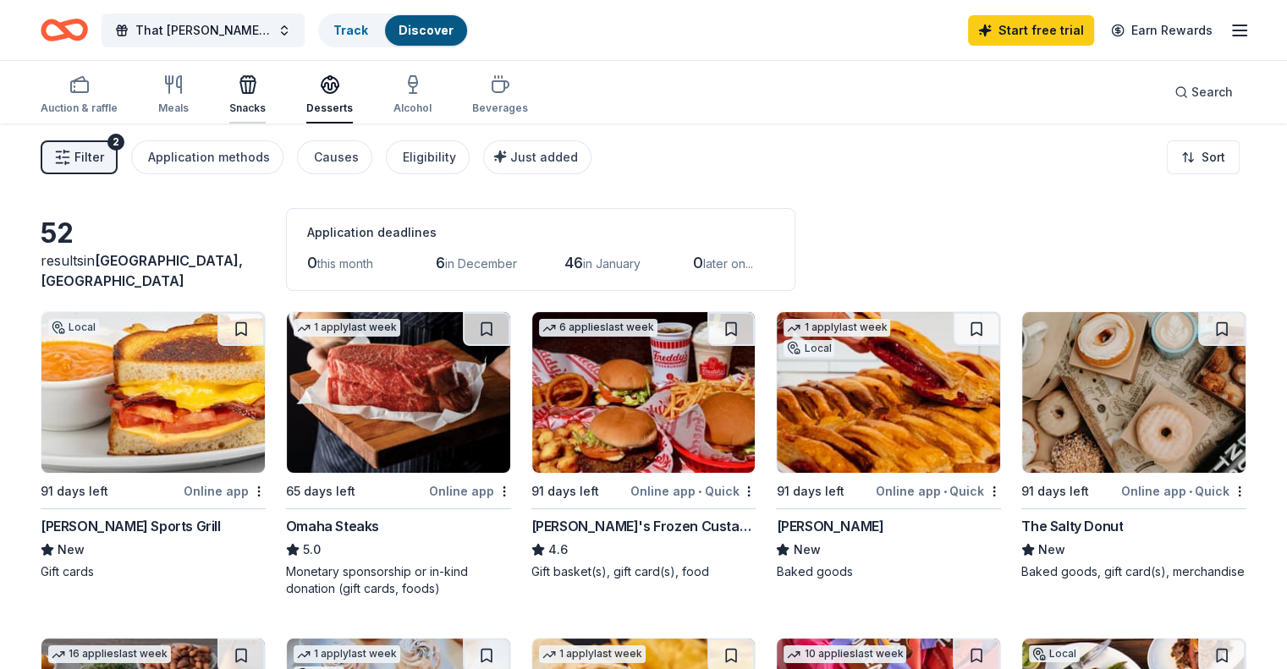
click at [258, 91] on icon "button" at bounding box center [248, 84] width 20 height 20
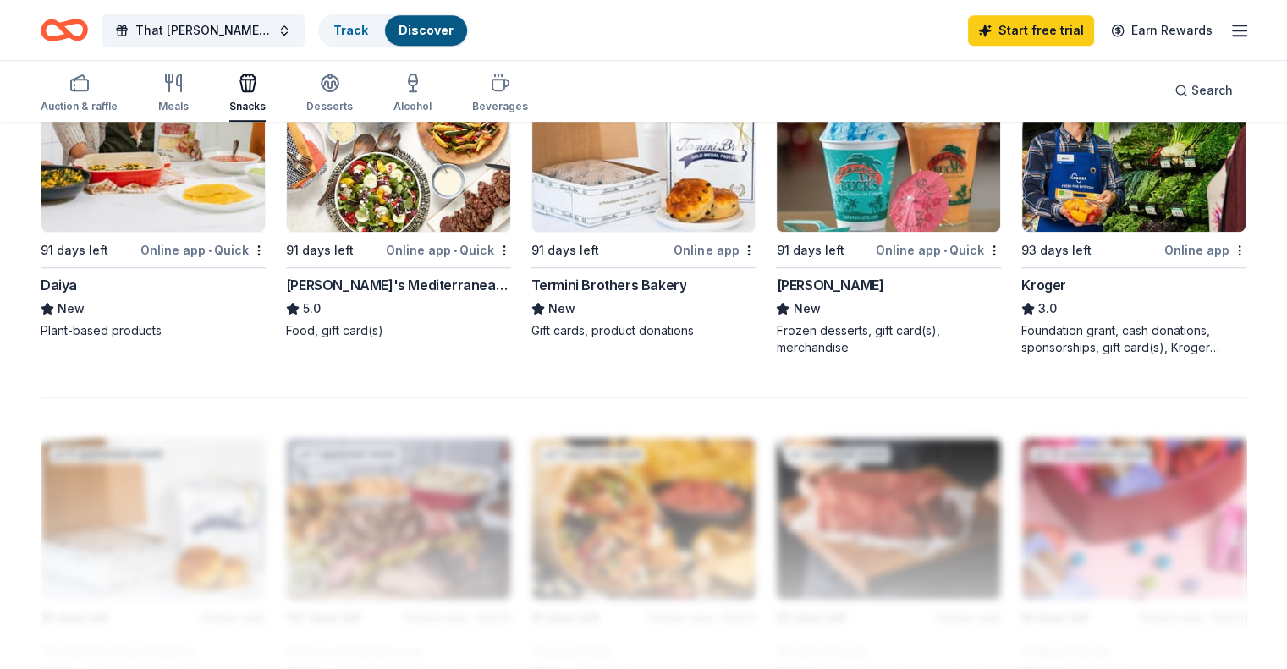
scroll to position [1269, 0]
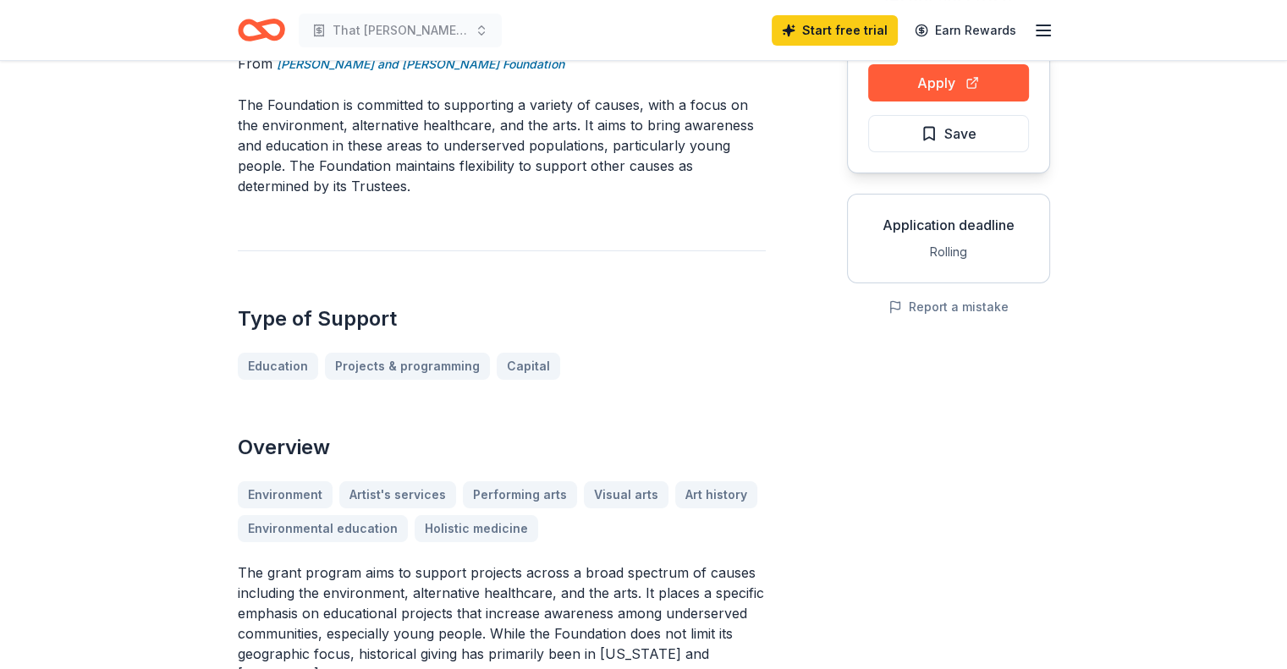
scroll to position [169, 0]
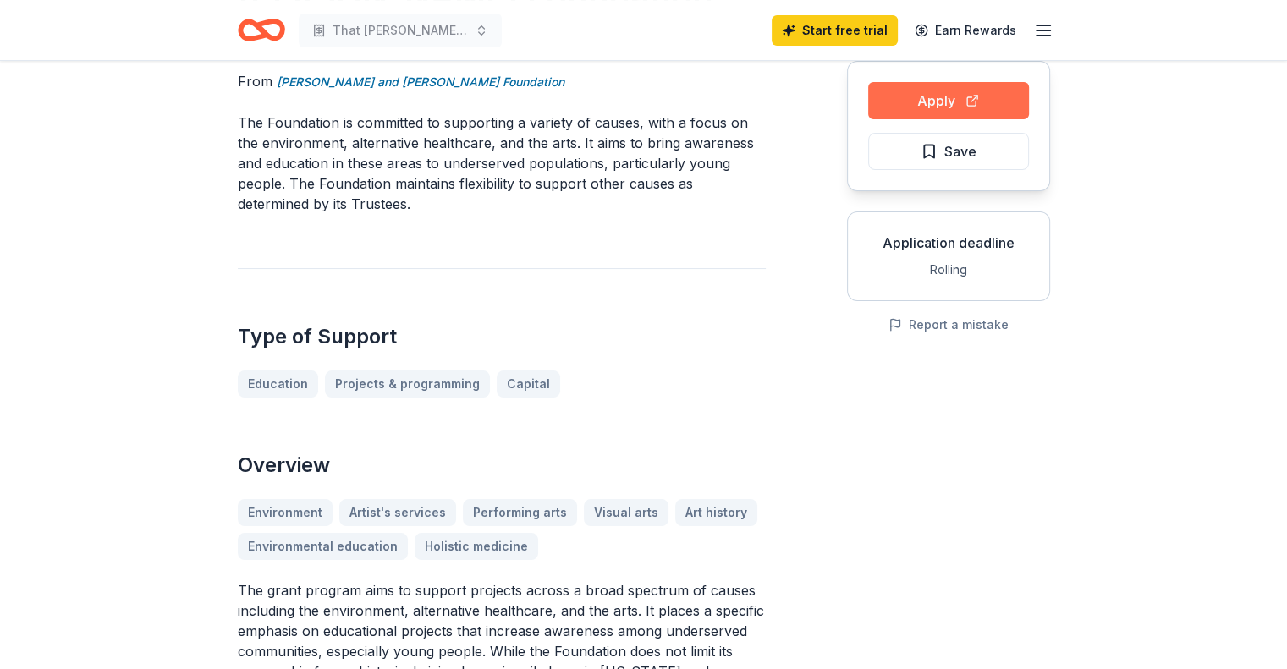
click at [1002, 101] on button "Apply" at bounding box center [948, 100] width 161 height 37
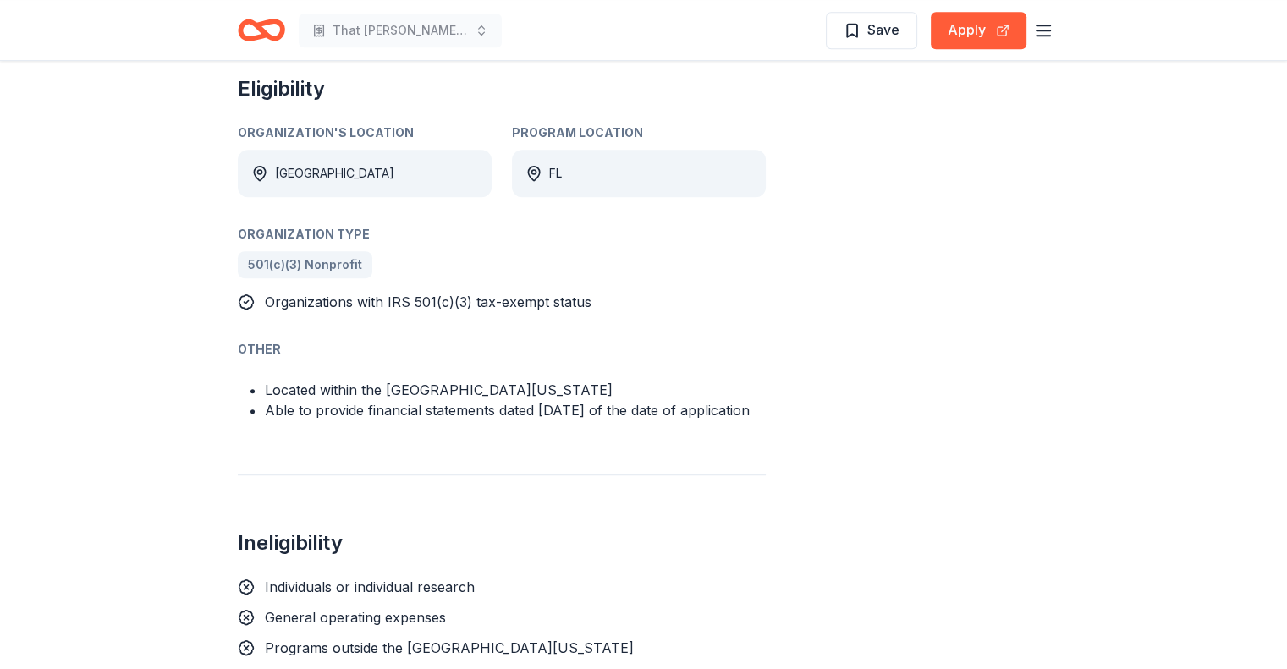
scroll to position [931, 0]
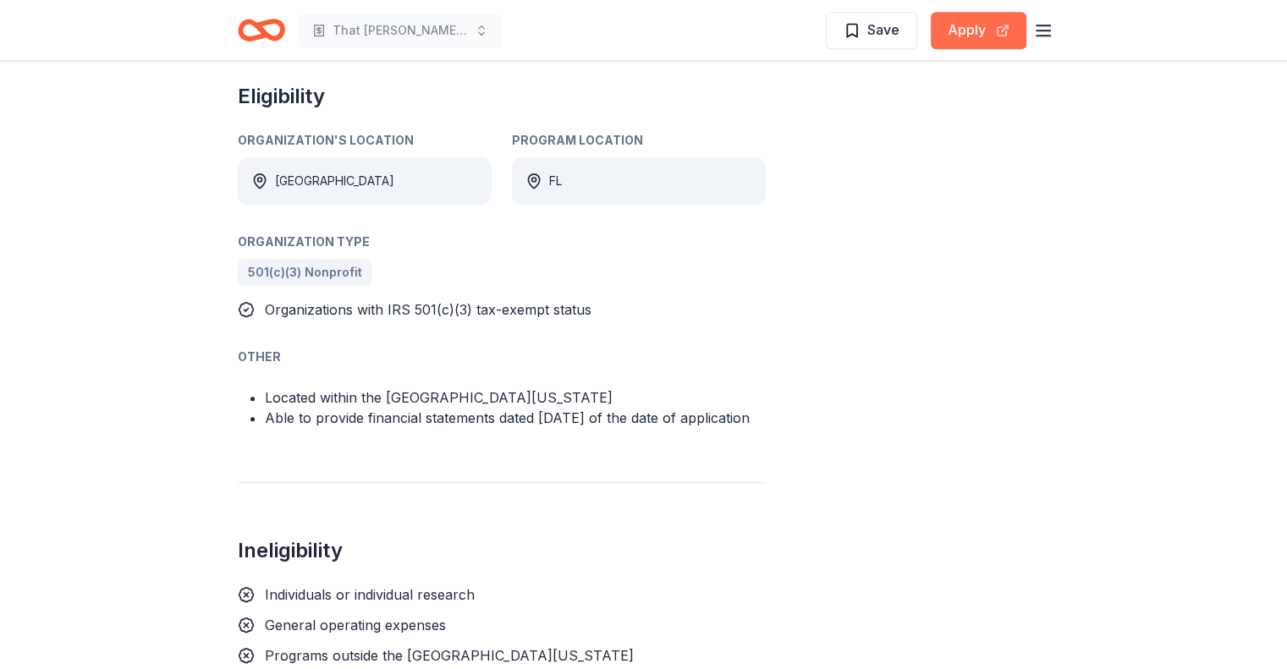
click at [975, 36] on button "Apply" at bounding box center [979, 30] width 96 height 37
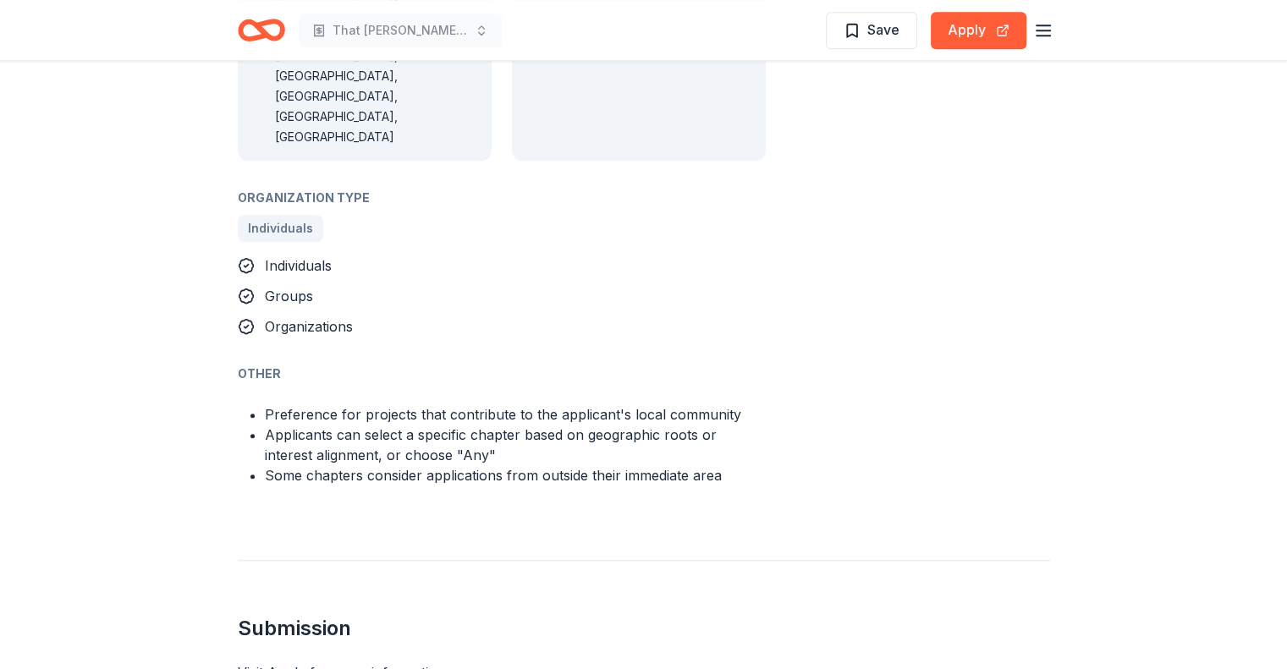
scroll to position [1439, 0]
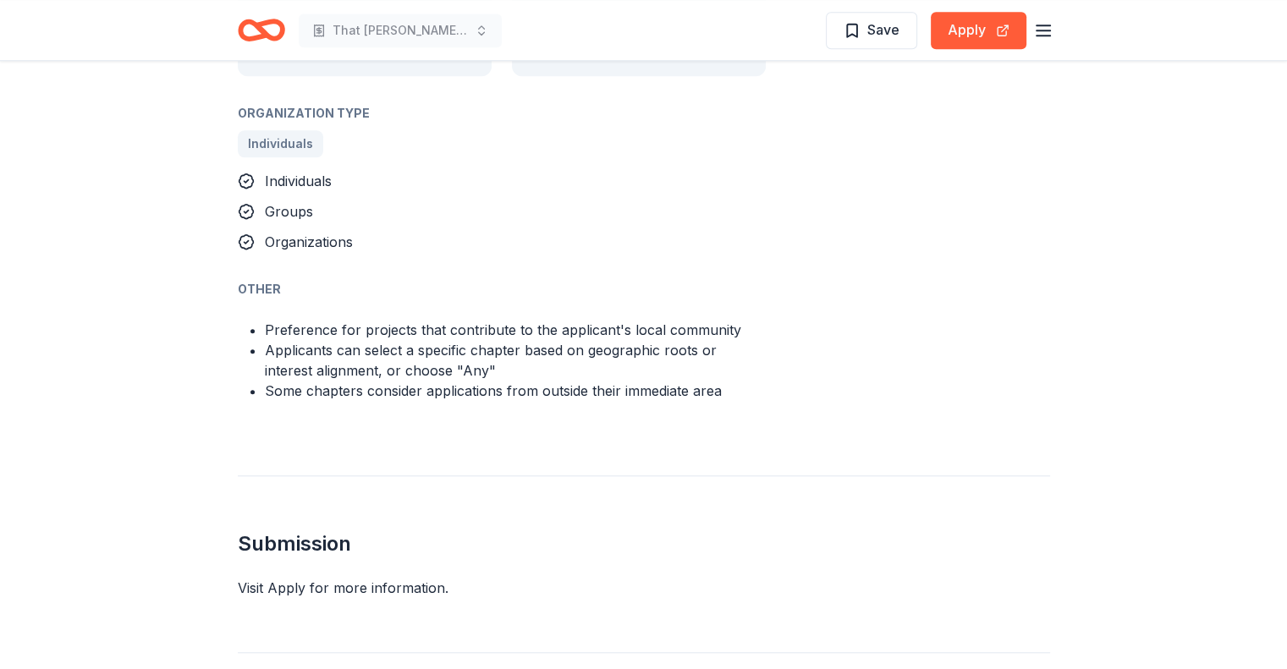
click at [421, 578] on div "Visit Apply for more information." at bounding box center [644, 588] width 812 height 20
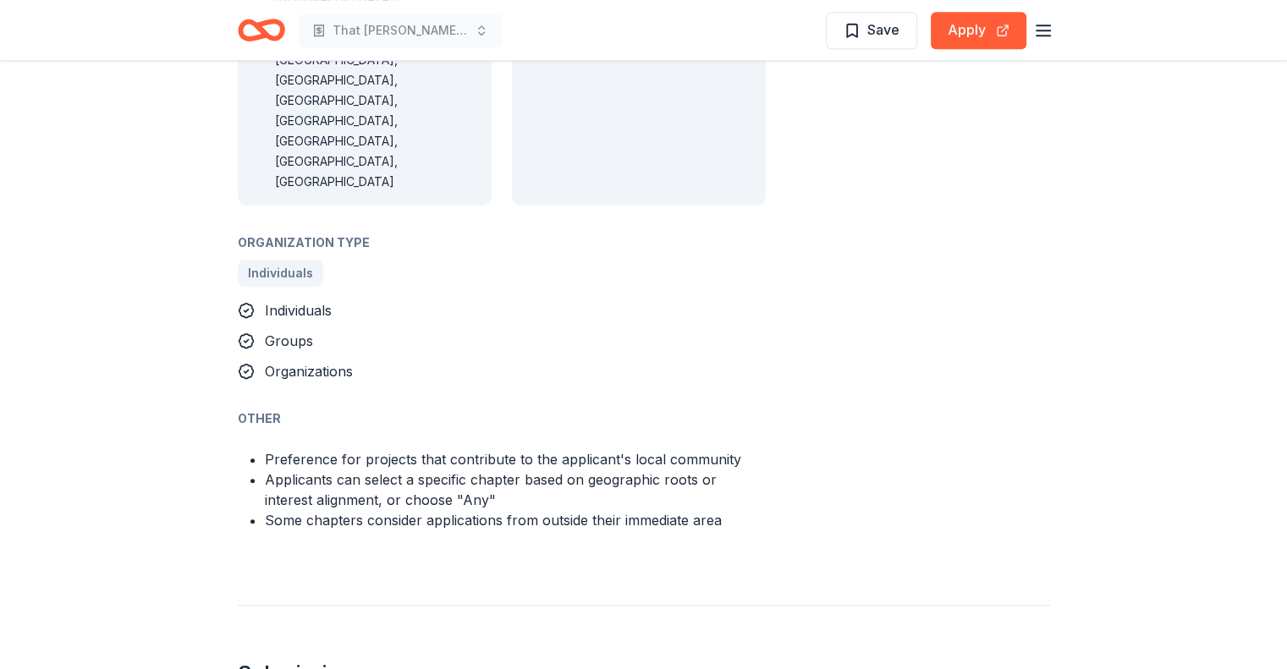
scroll to position [1015, 0]
